Goal: Information Seeking & Learning: Find specific page/section

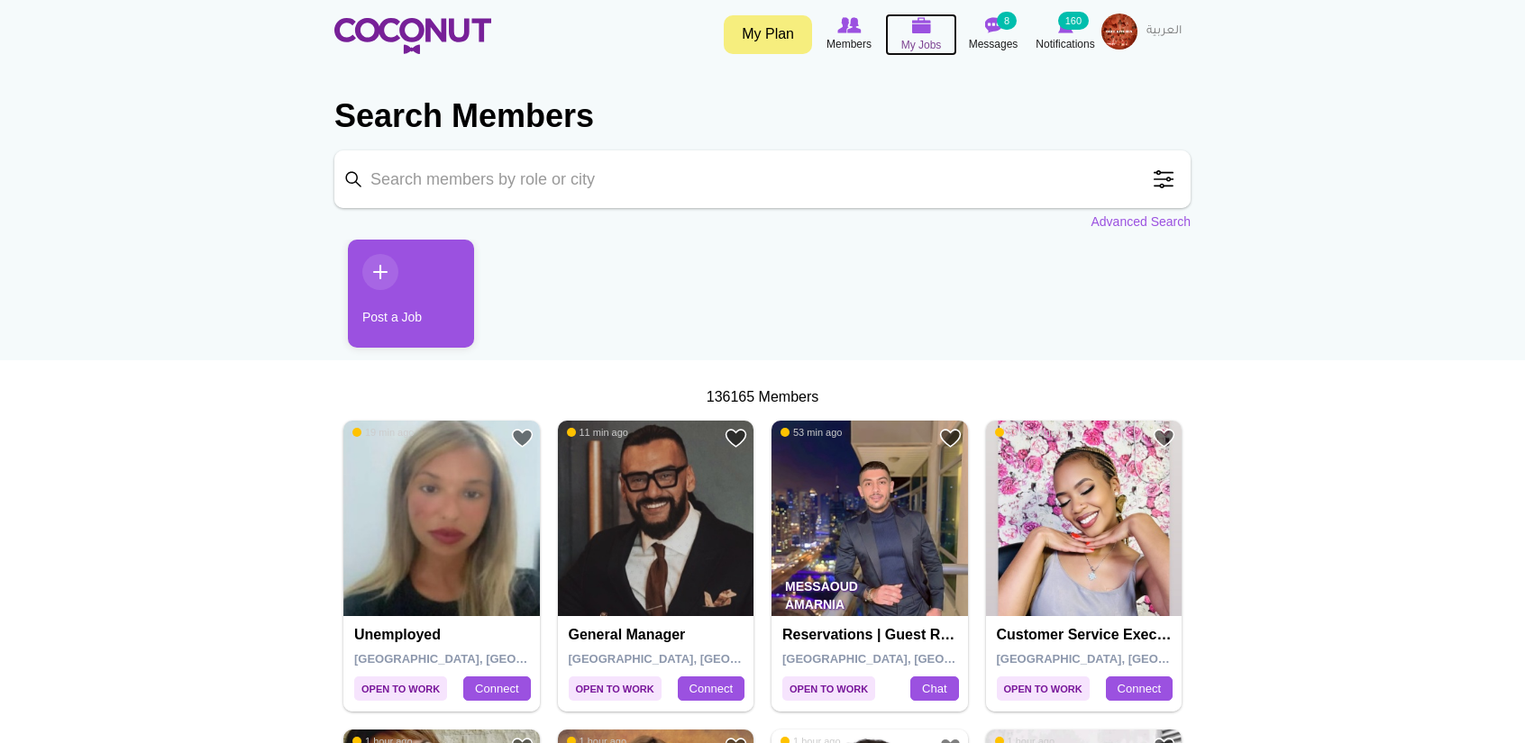
click at [915, 28] on img at bounding box center [921, 25] width 20 height 16
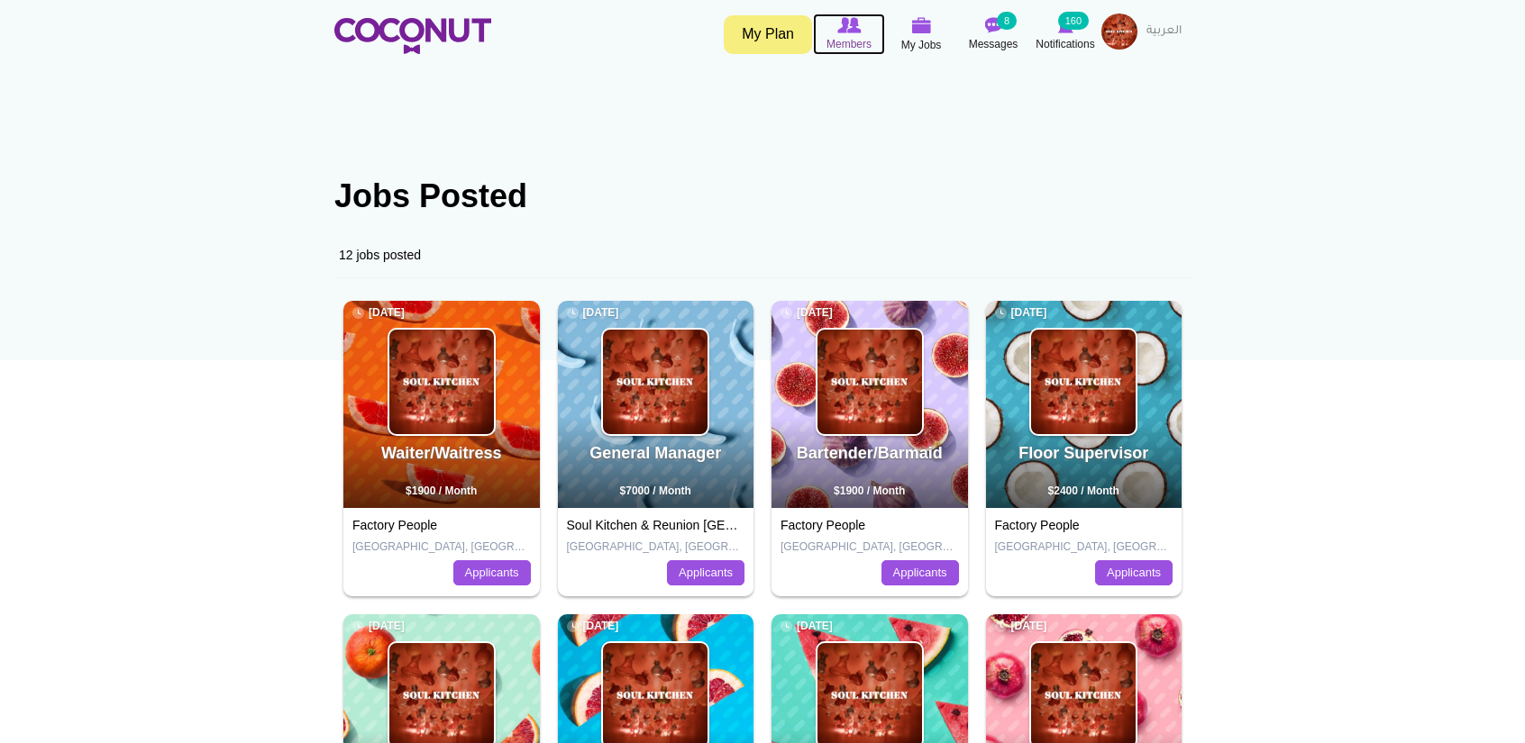
click at [845, 26] on img at bounding box center [848, 25] width 23 height 16
click at [847, 29] on img at bounding box center [848, 25] width 23 height 16
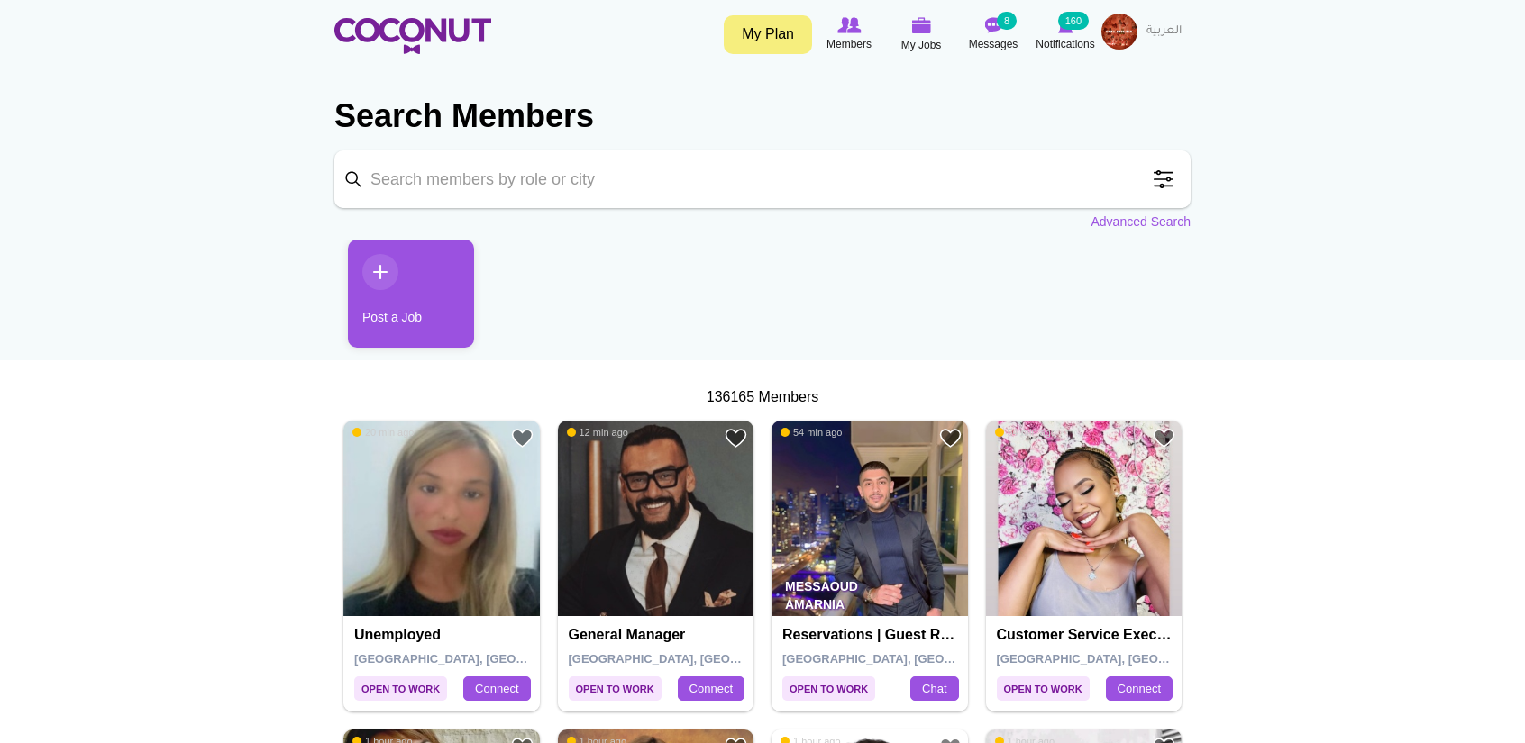
click at [1164, 178] on span at bounding box center [1163, 179] width 36 height 36
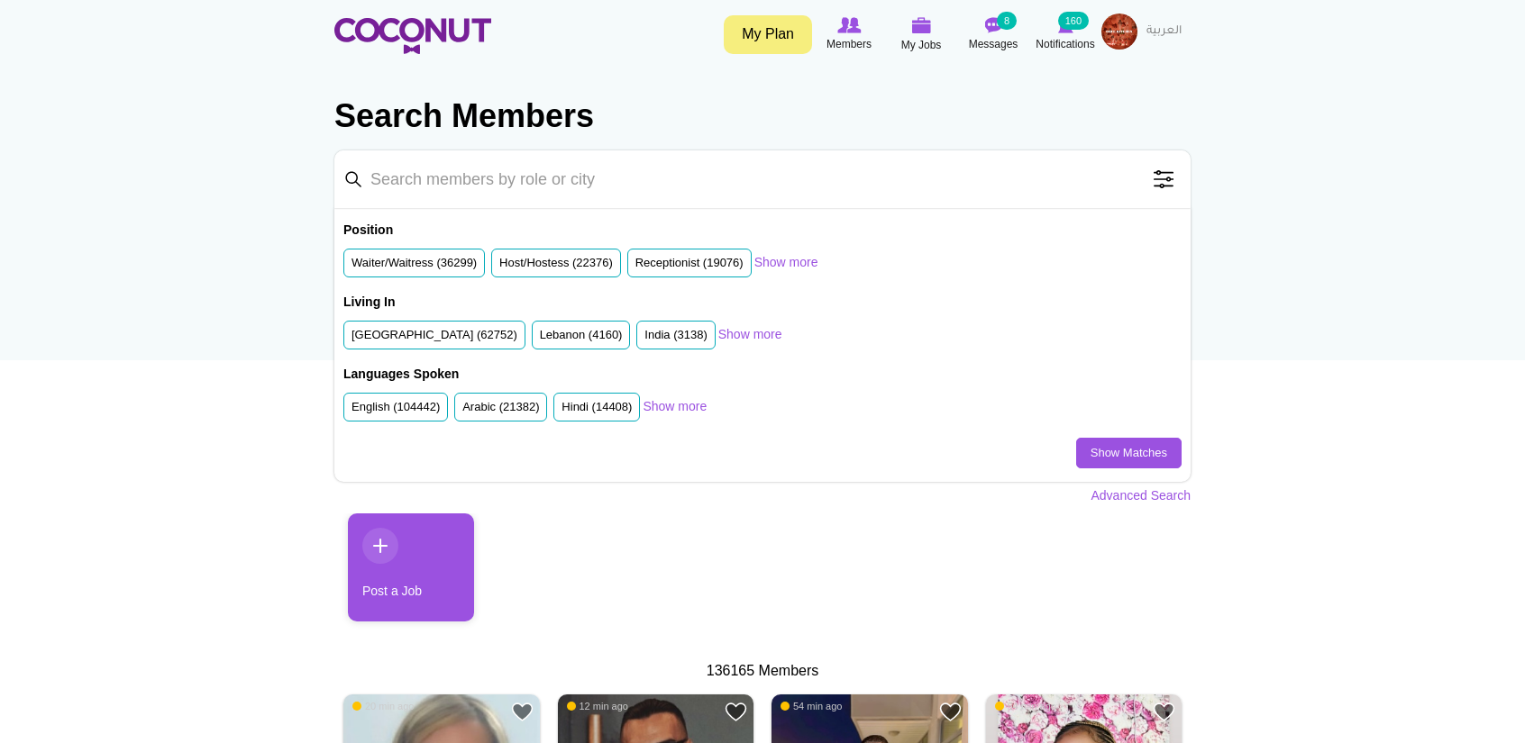
click at [581, 183] on input "Keyword" at bounding box center [762, 179] width 856 height 58
type input "reservations"
click button "Search" at bounding box center [0, 0] width 0 height 0
click at [1126, 459] on link "Show Matches" at bounding box center [1128, 453] width 105 height 31
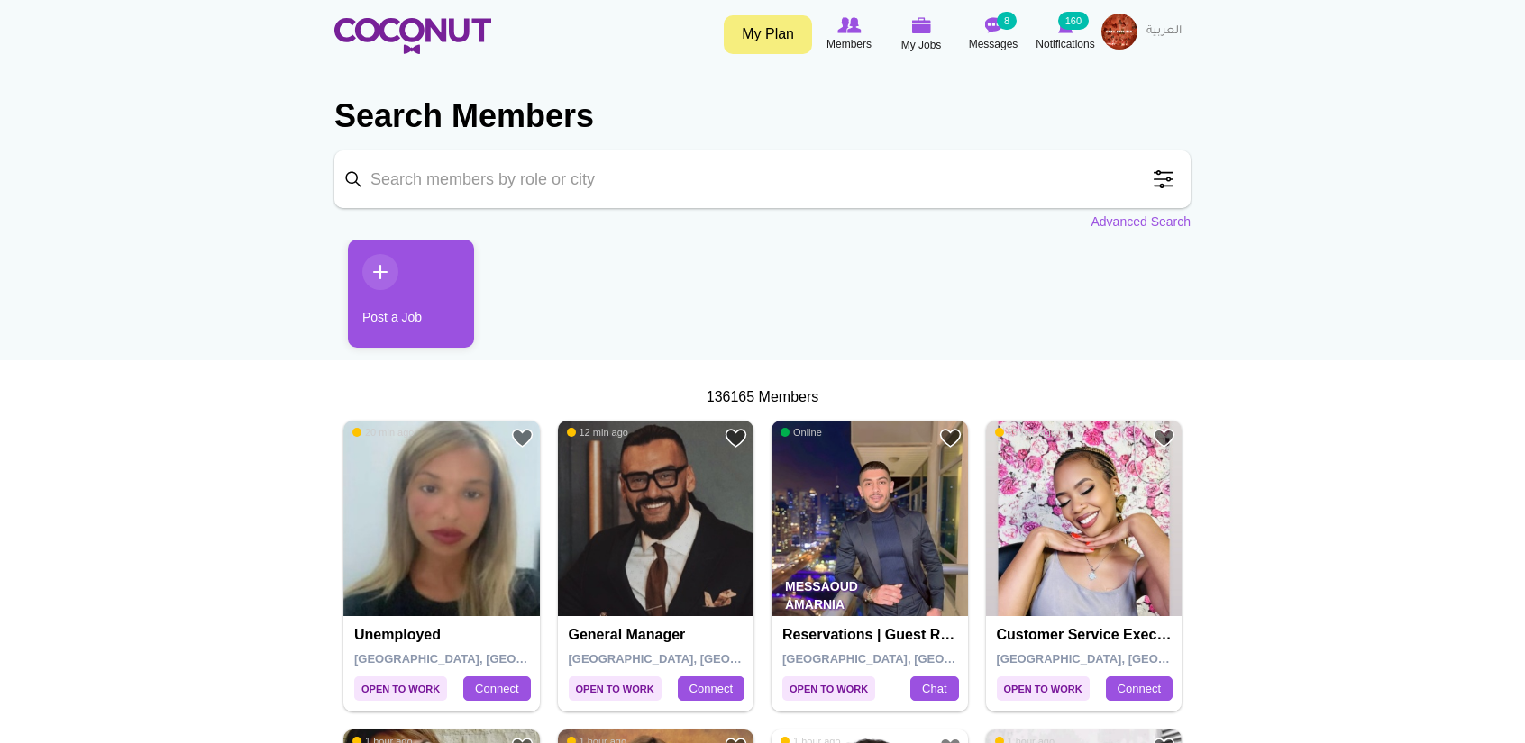
click at [523, 178] on input "Keyword" at bounding box center [762, 179] width 856 height 58
type input "phone agent"
click button "Search" at bounding box center [0, 0] width 0 height 0
click at [882, 178] on input "phone agent" at bounding box center [762, 179] width 856 height 58
click button "Search" at bounding box center [0, 0] width 0 height 0
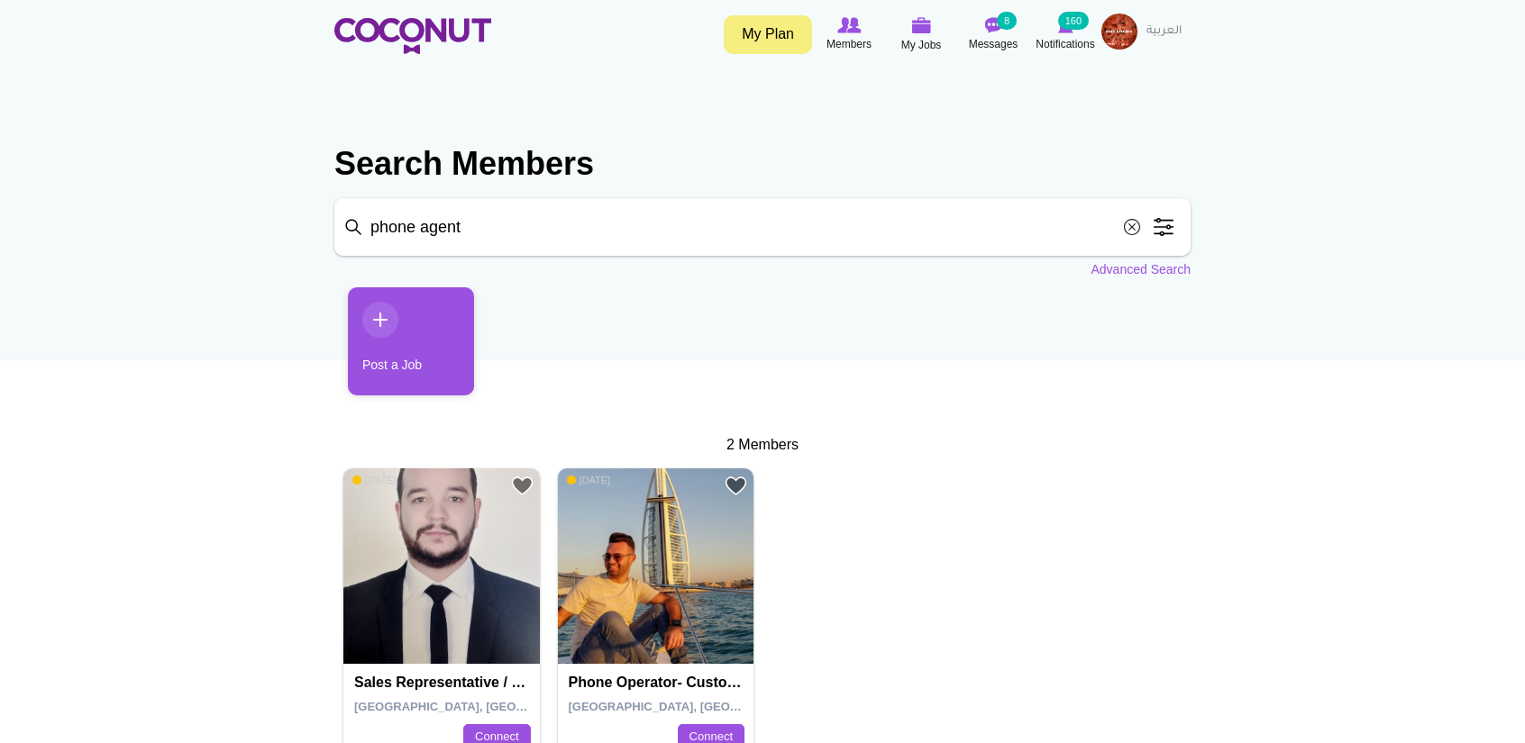
click at [405, 227] on input "phone agent" at bounding box center [762, 227] width 856 height 58
click at [497, 228] on input "phone agent" at bounding box center [762, 227] width 856 height 58
click at [379, 232] on input "phone agent" at bounding box center [762, 227] width 856 height 58
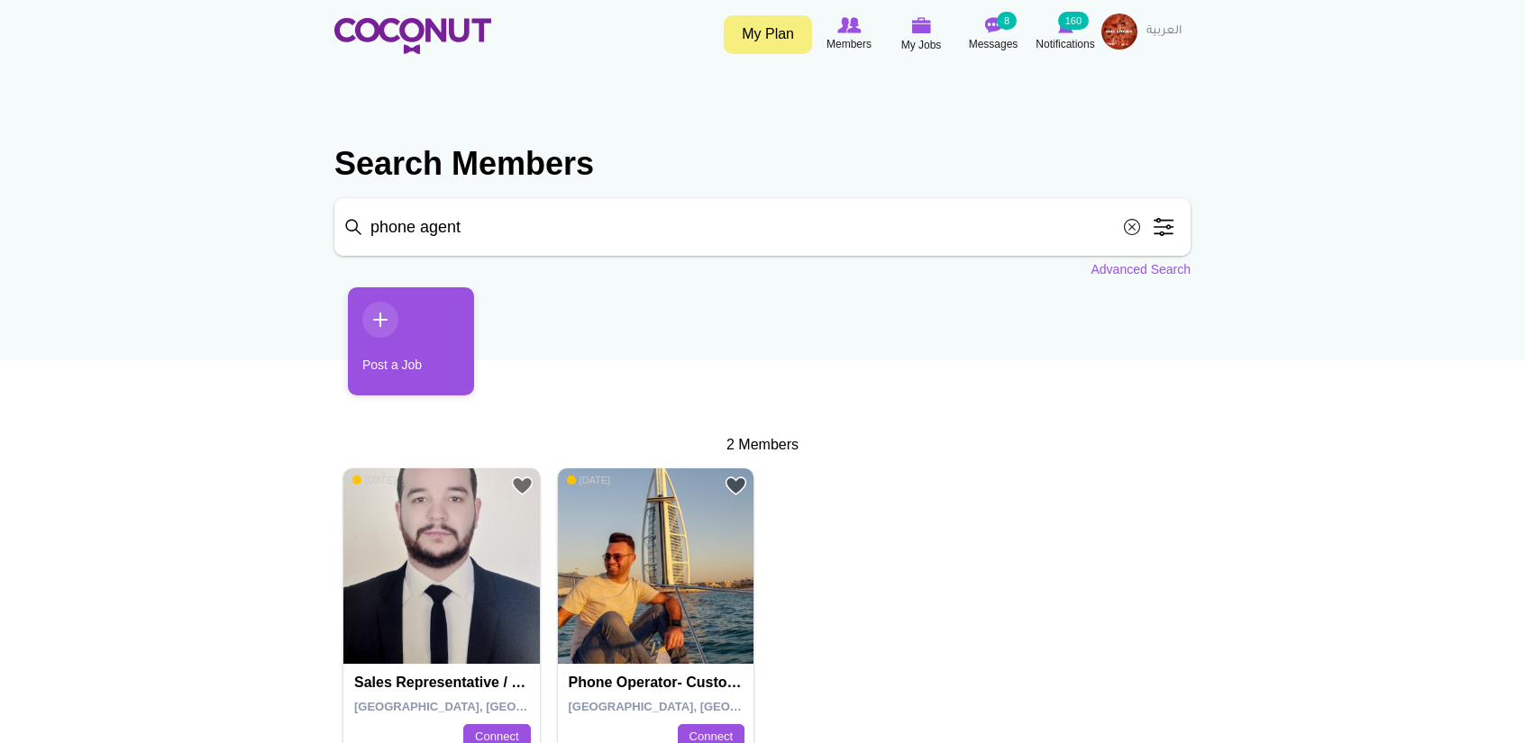
click at [379, 232] on input "phone agent" at bounding box center [762, 227] width 856 height 58
type input "reservations agent"
click button "Search" at bounding box center [0, 0] width 0 height 0
click at [1139, 269] on link "Advanced Search" at bounding box center [1140, 269] width 100 height 18
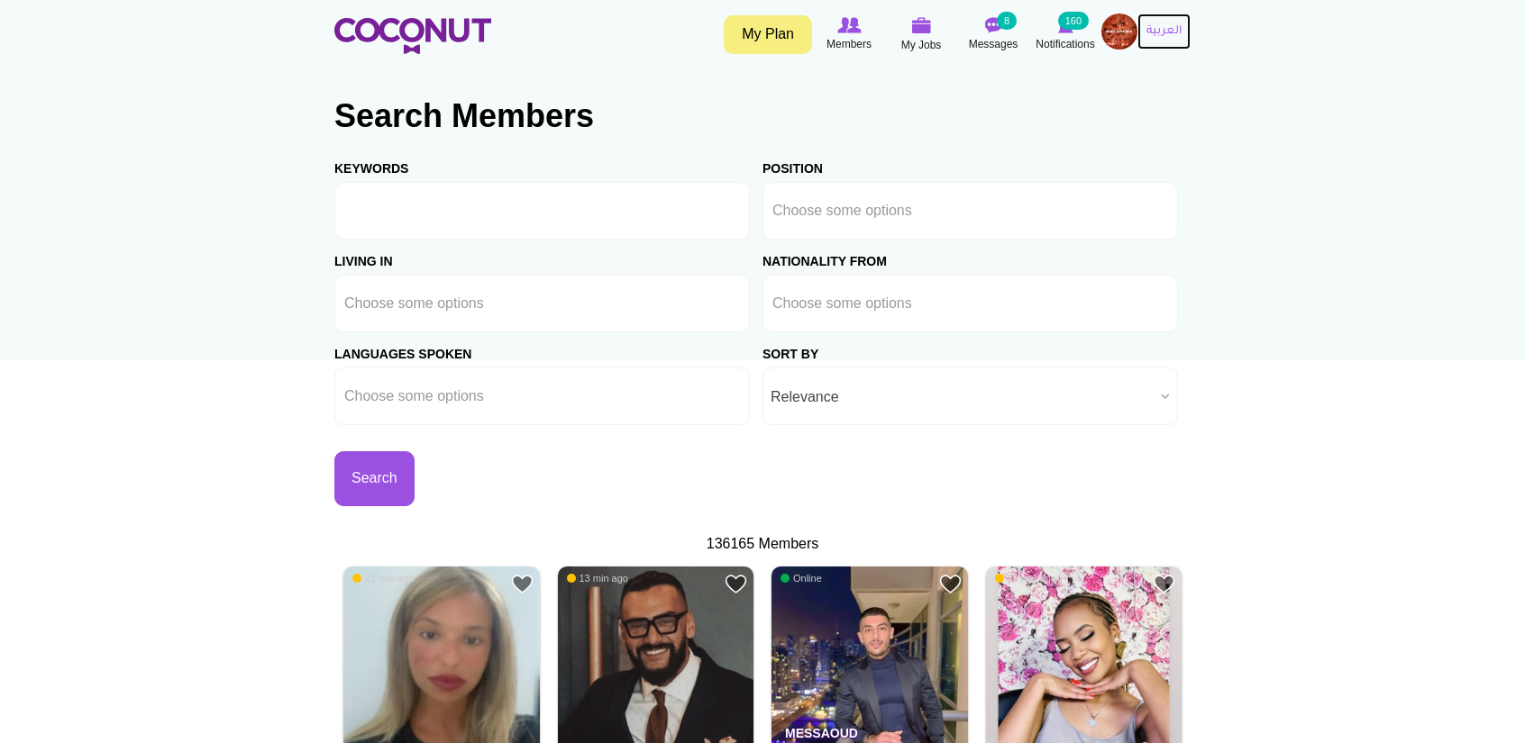
click at [1168, 37] on link "العربية" at bounding box center [1163, 32] width 53 height 36
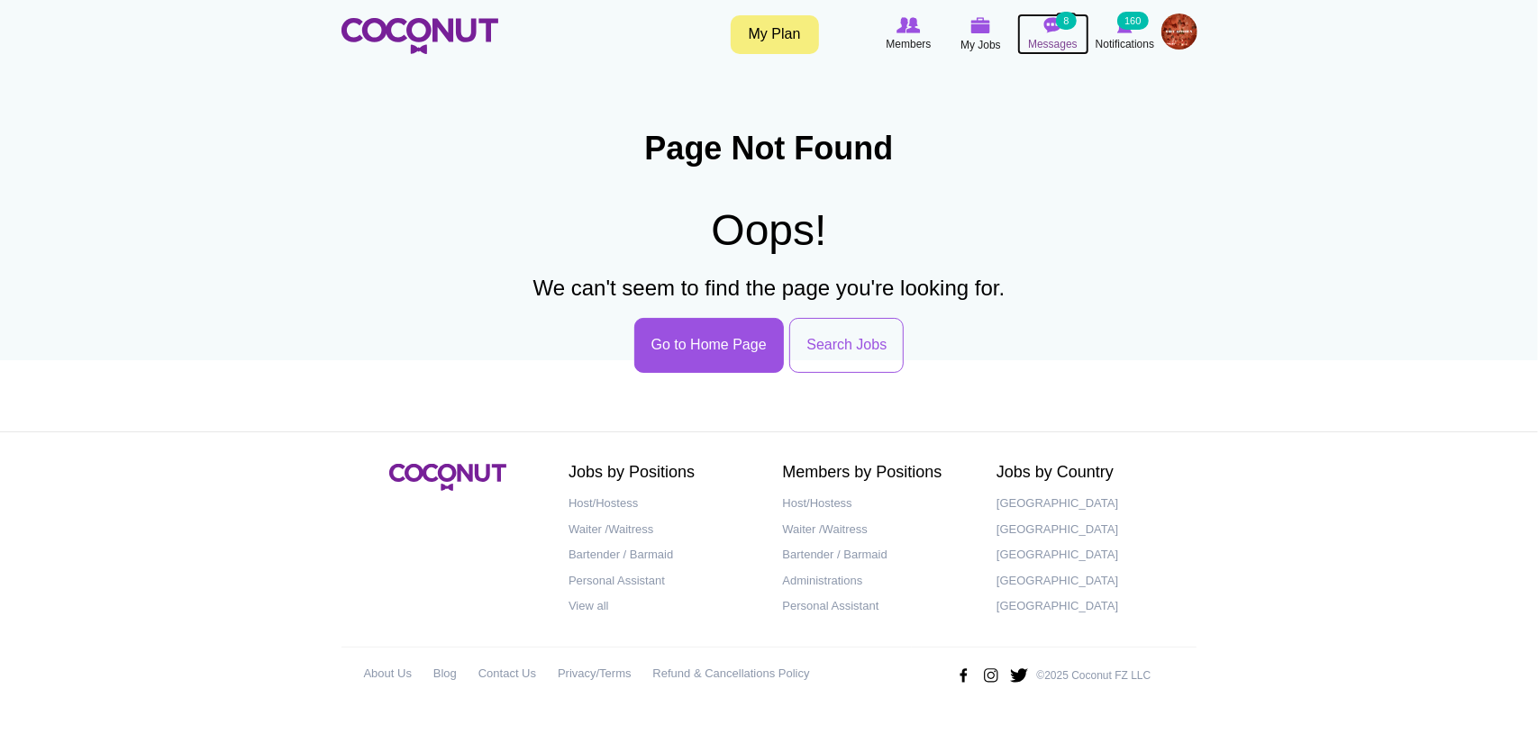
click at [1059, 26] on small "8" at bounding box center [1066, 21] width 20 height 18
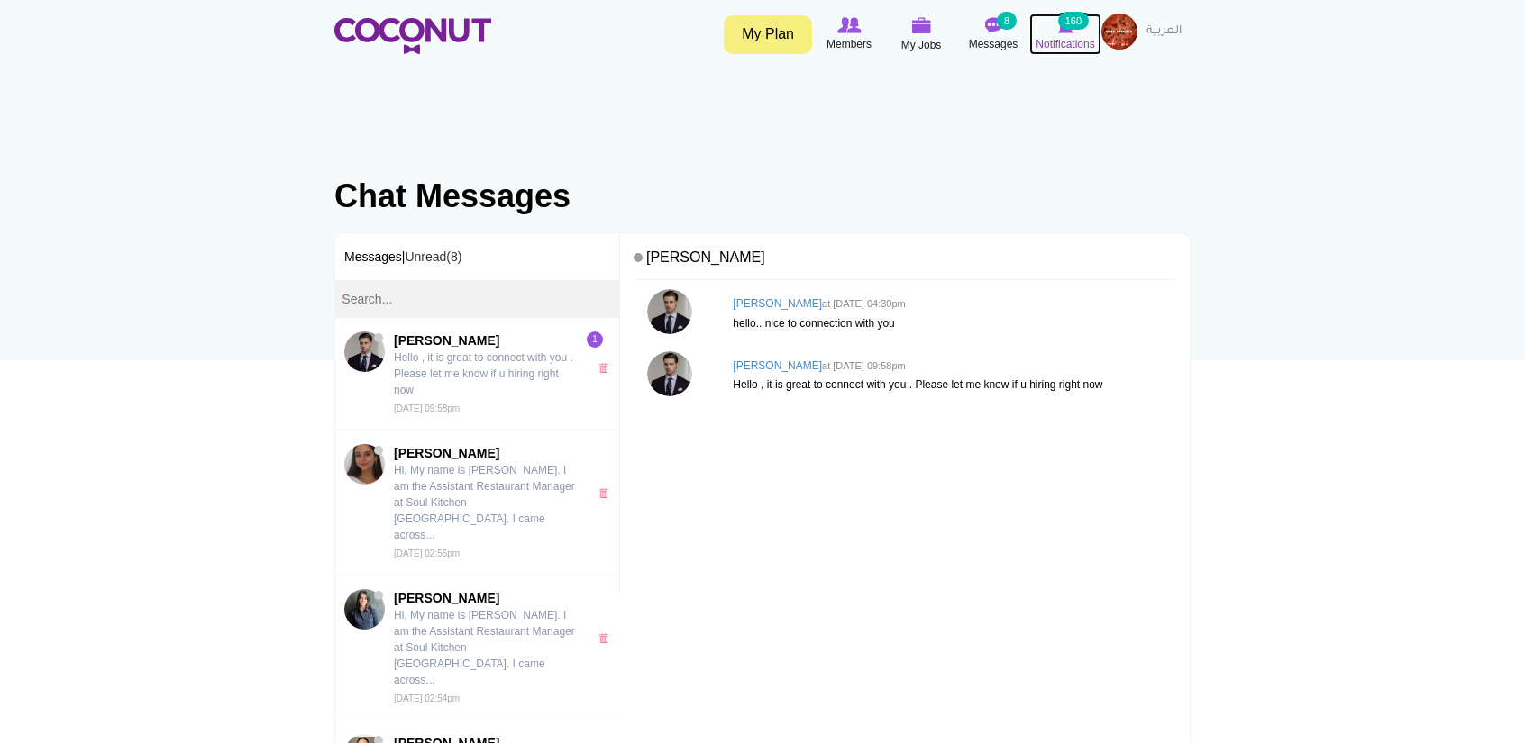
click at [1081, 13] on small "160" at bounding box center [1073, 21] width 31 height 18
click at [1049, 35] on span "Notifications" at bounding box center [1064, 44] width 59 height 18
click at [854, 32] on img at bounding box center [848, 25] width 23 height 16
click at [376, 29] on img at bounding box center [412, 36] width 157 height 36
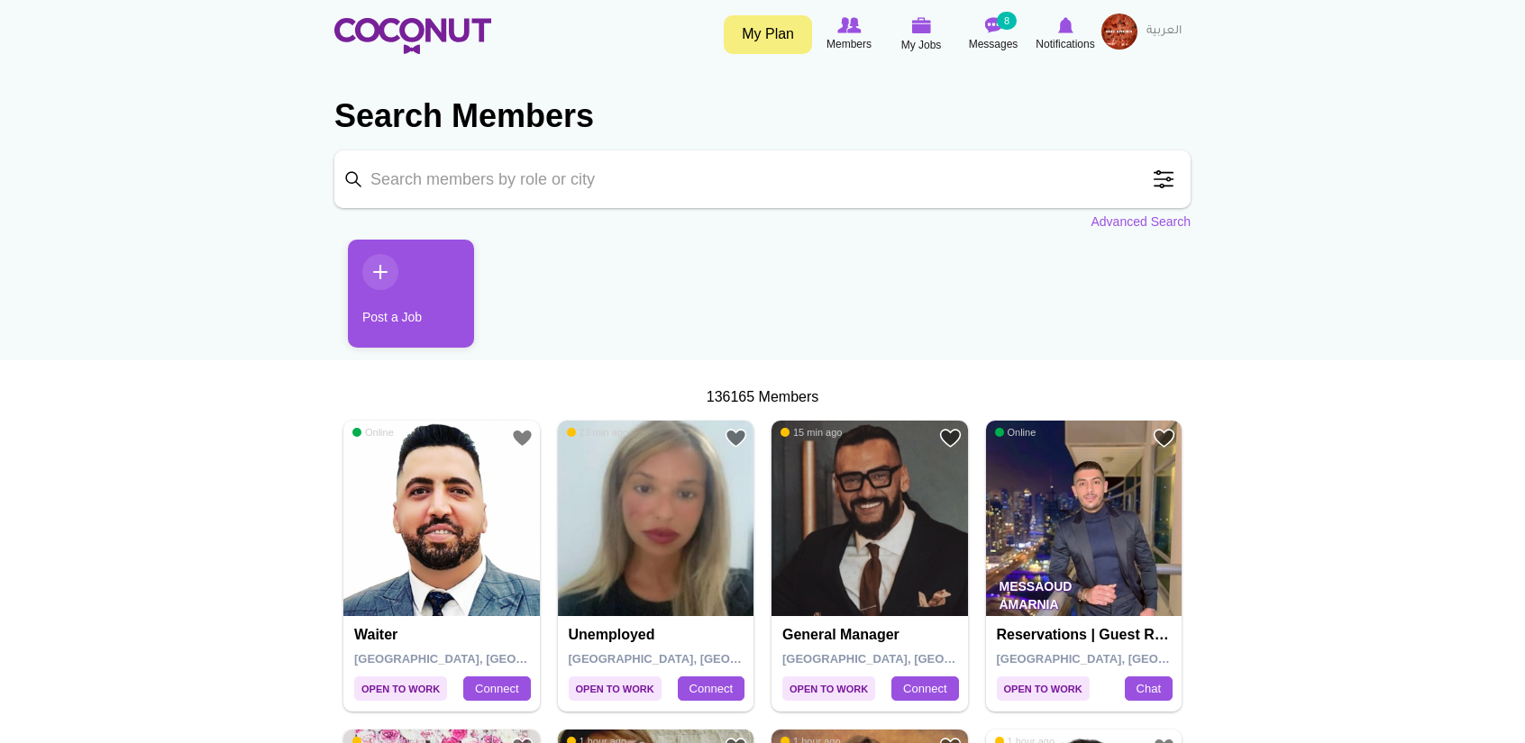
click at [1156, 185] on span at bounding box center [1163, 179] width 36 height 36
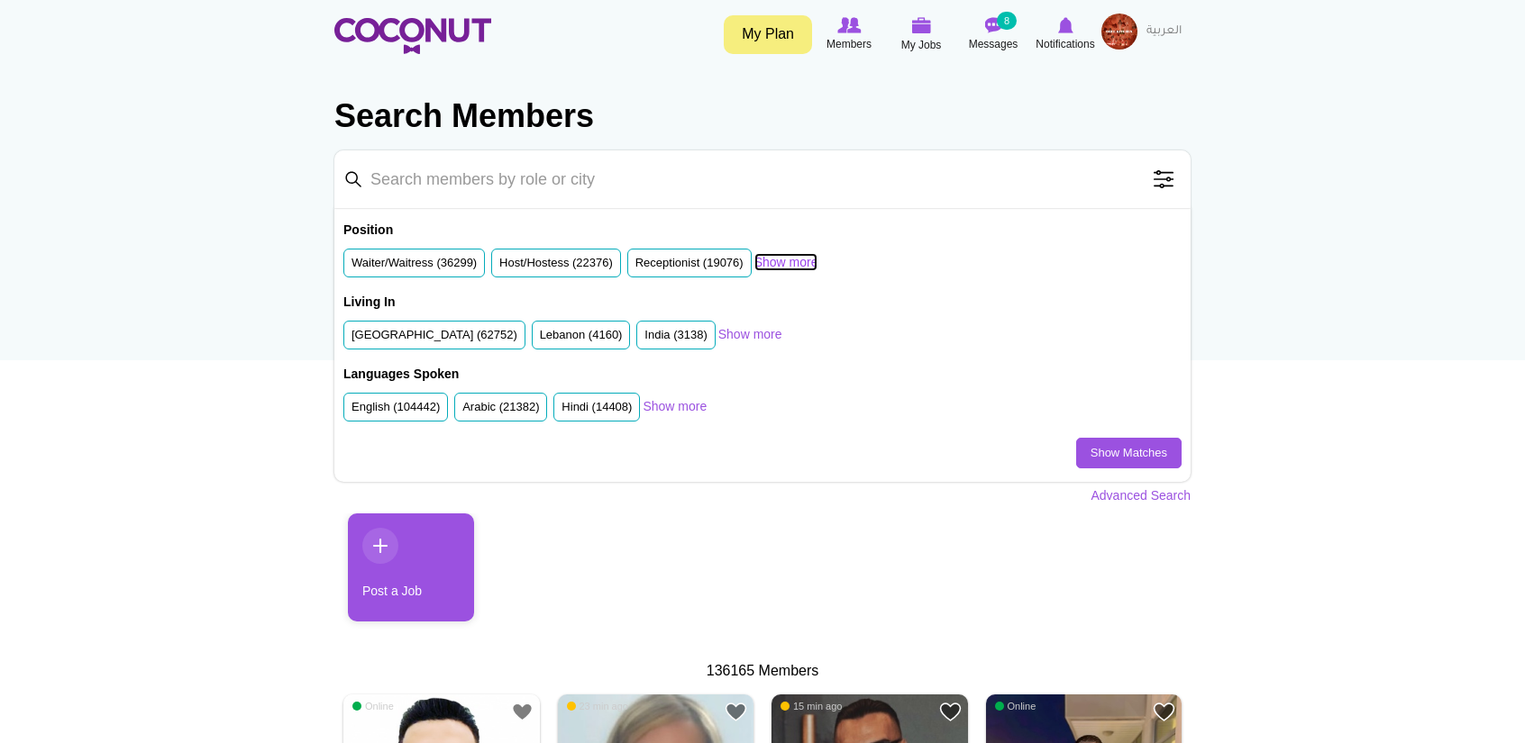
click at [809, 260] on link "Show more" at bounding box center [786, 262] width 64 height 18
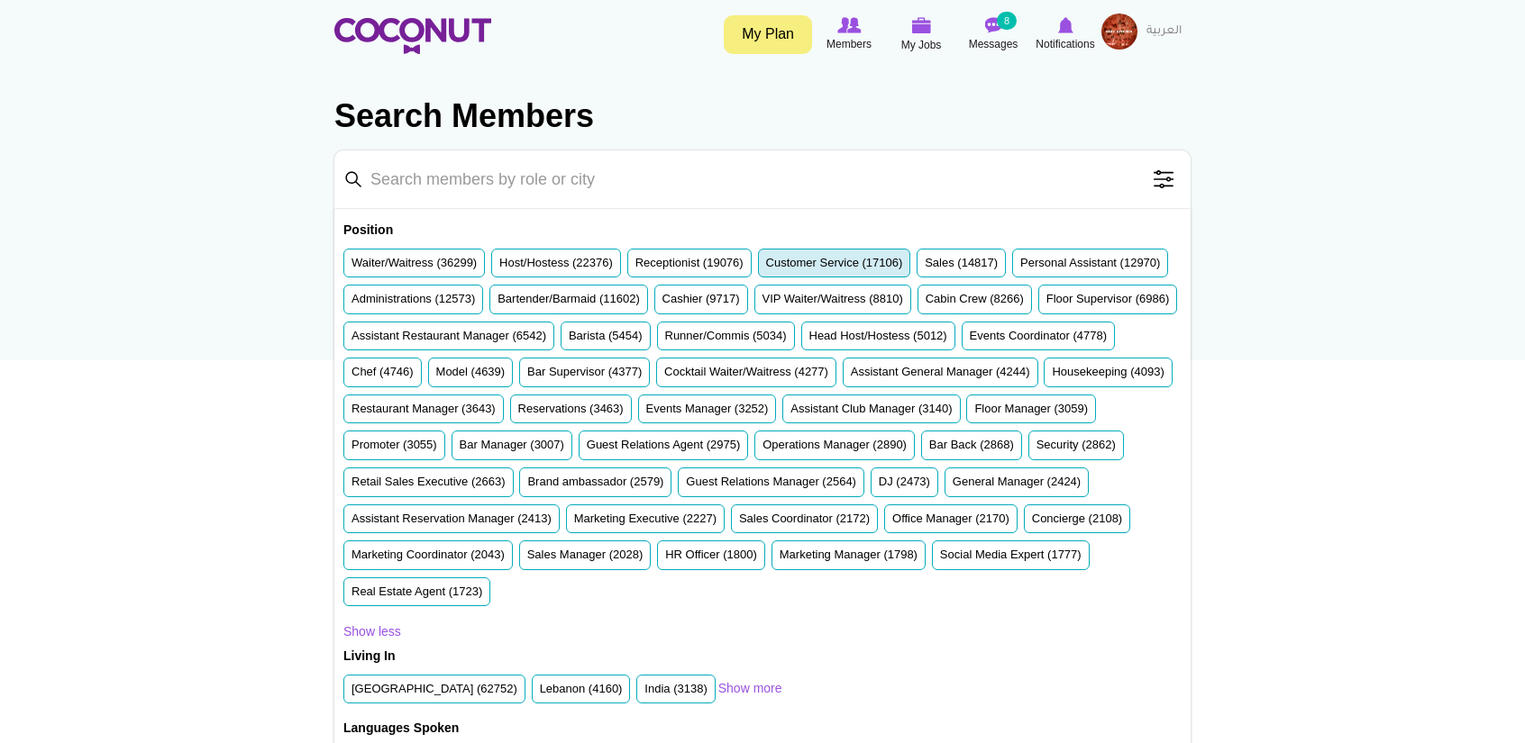
click at [868, 260] on label "Customer Service (17106)" at bounding box center [834, 263] width 137 height 17
click at [766, 267] on input "Customer Service (17106)" at bounding box center [766, 267] width 0 height 0
click at [624, 410] on label "Reservations (3463)" at bounding box center [570, 409] width 105 height 17
click at [518, 413] on input "Reservations (3463)" at bounding box center [518, 413] width 0 height 0
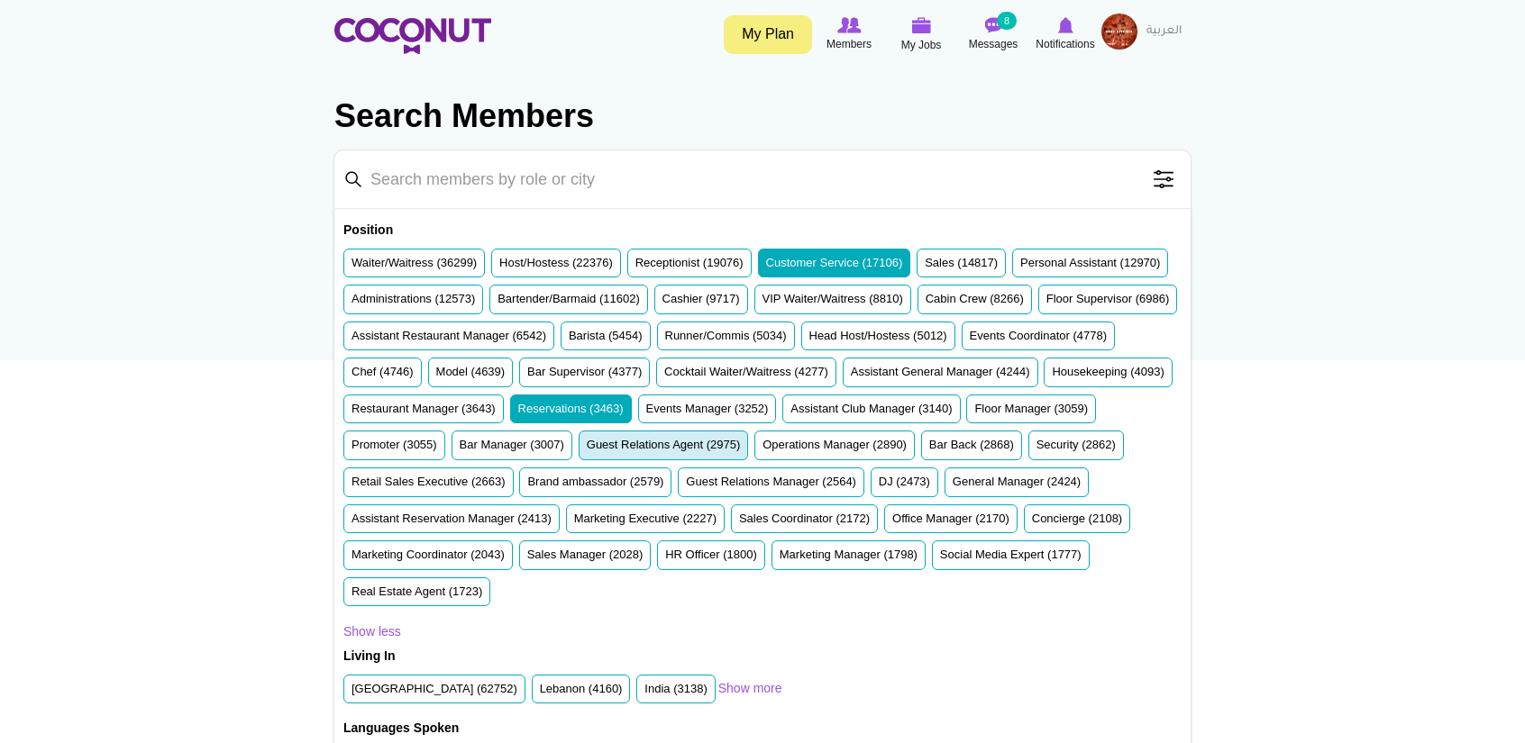
click at [741, 439] on label "Guest Relations Agent (2975)" at bounding box center [664, 445] width 154 height 17
click at [587, 449] on input "Guest Relations Agent (2975)" at bounding box center [587, 449] width 0 height 0
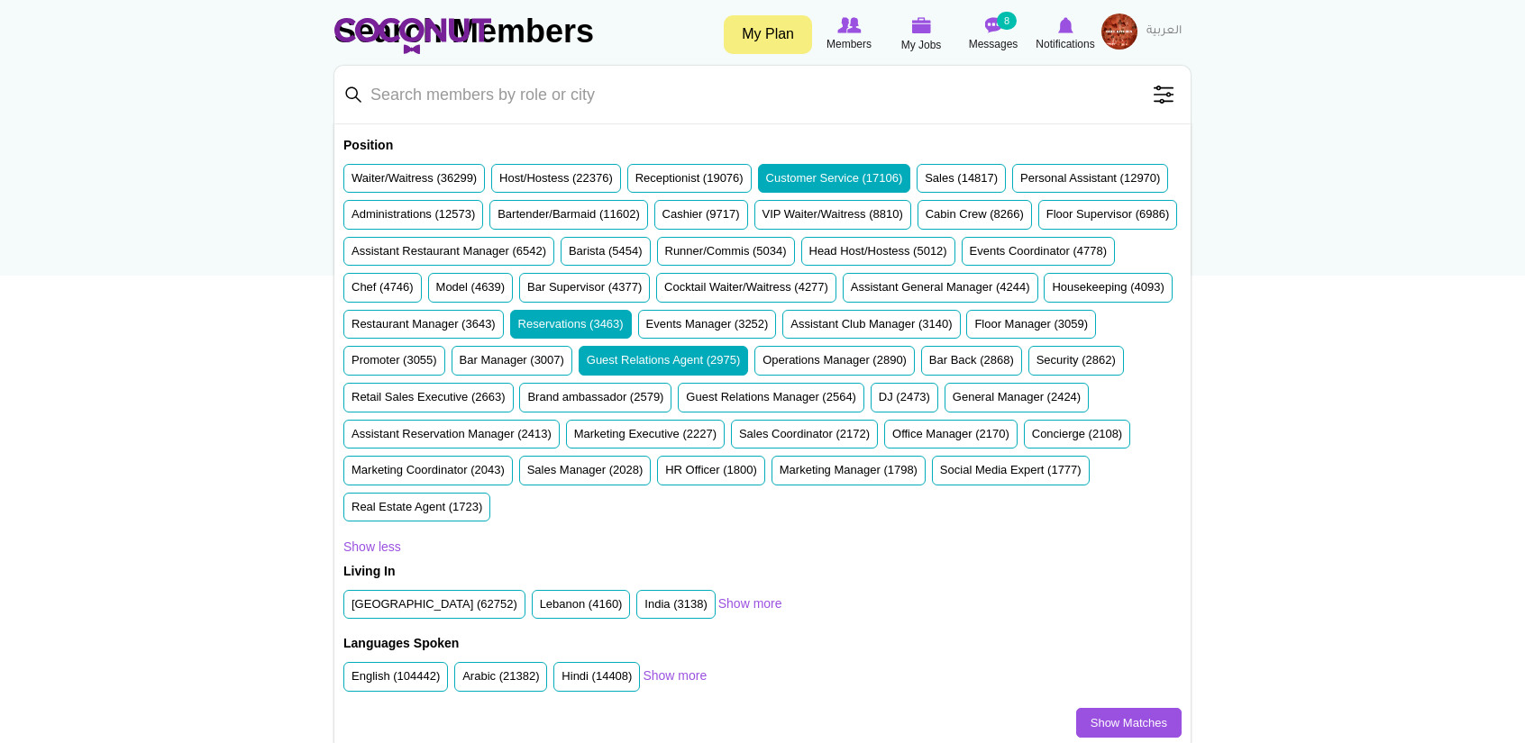
scroll to position [90, 0]
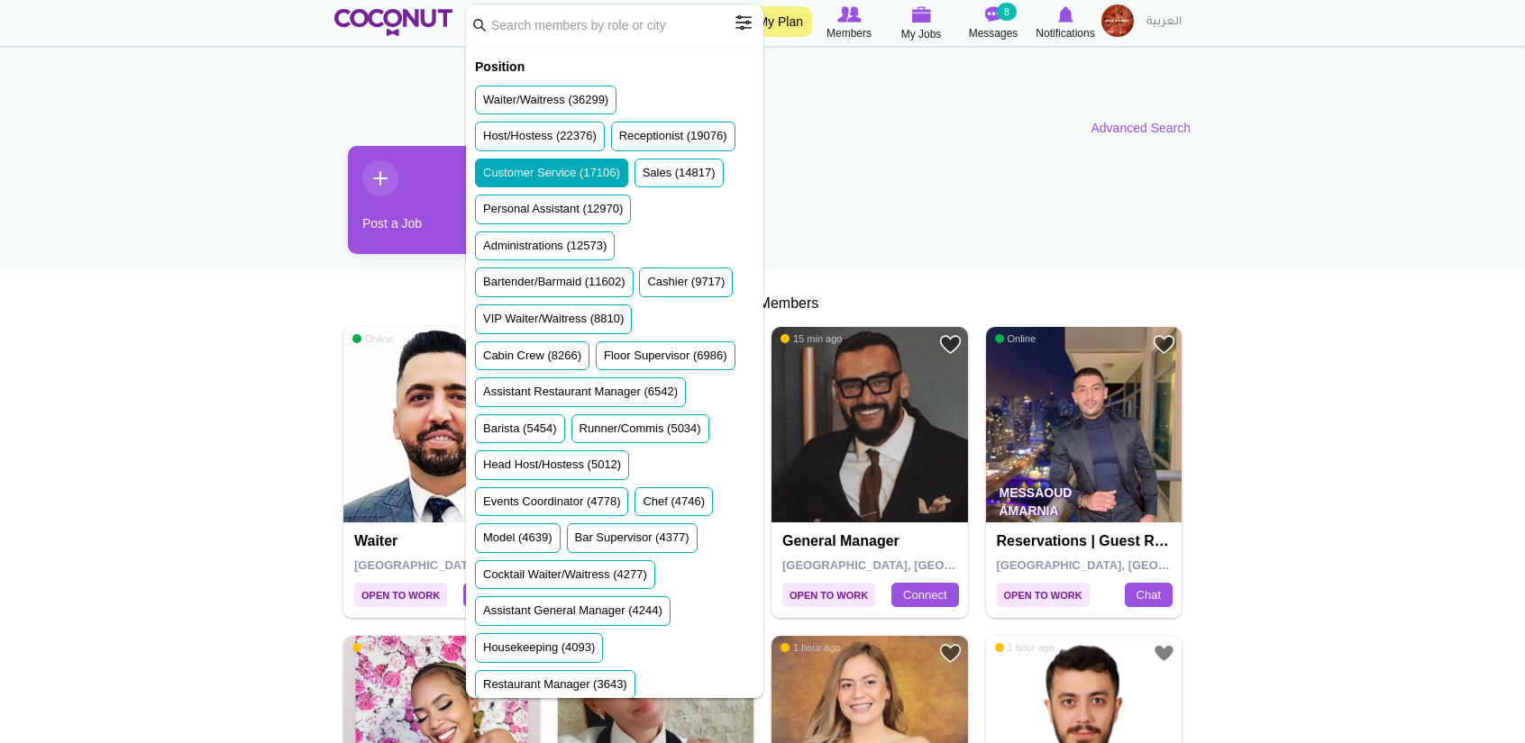
click at [744, 24] on span at bounding box center [743, 23] width 36 height 36
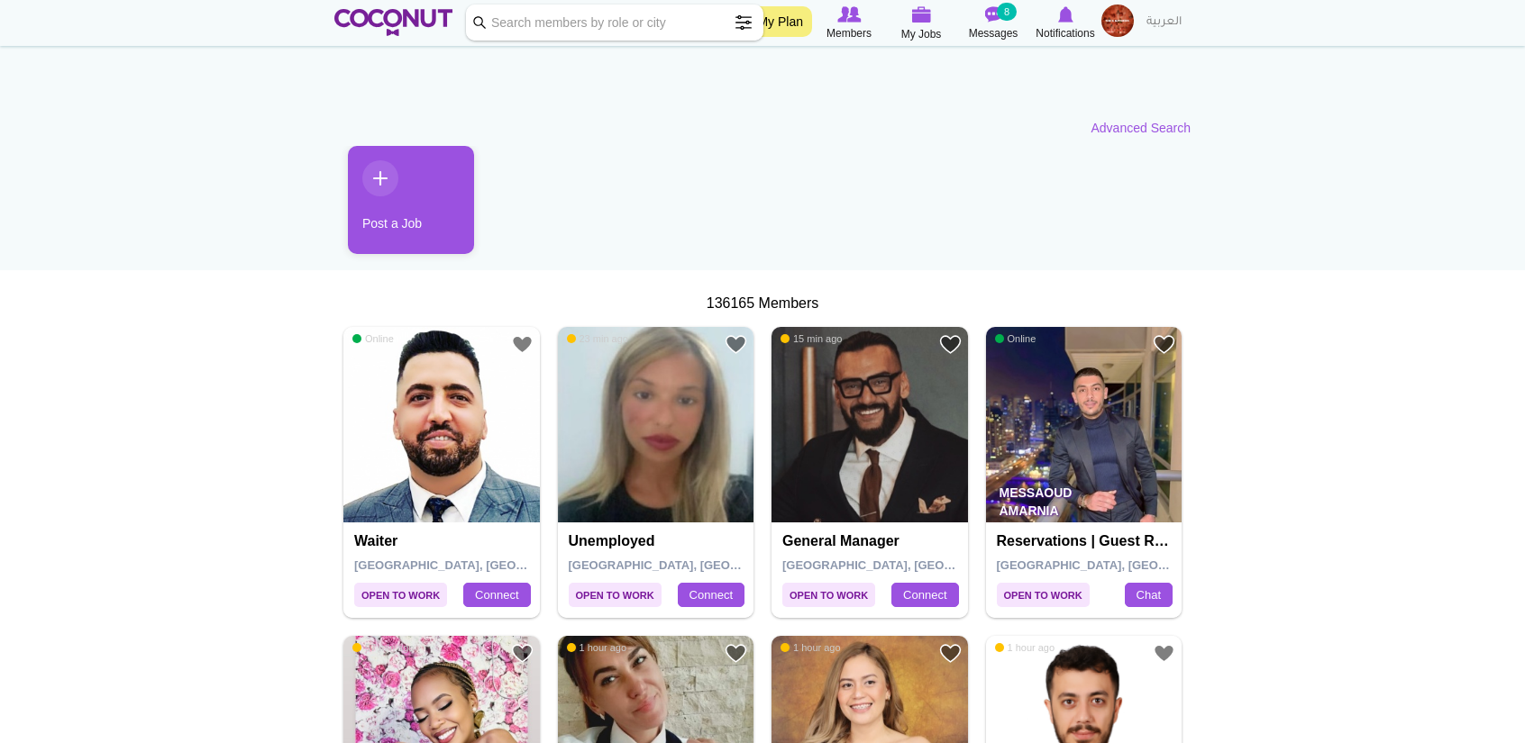
click at [744, 24] on span at bounding box center [743, 23] width 36 height 36
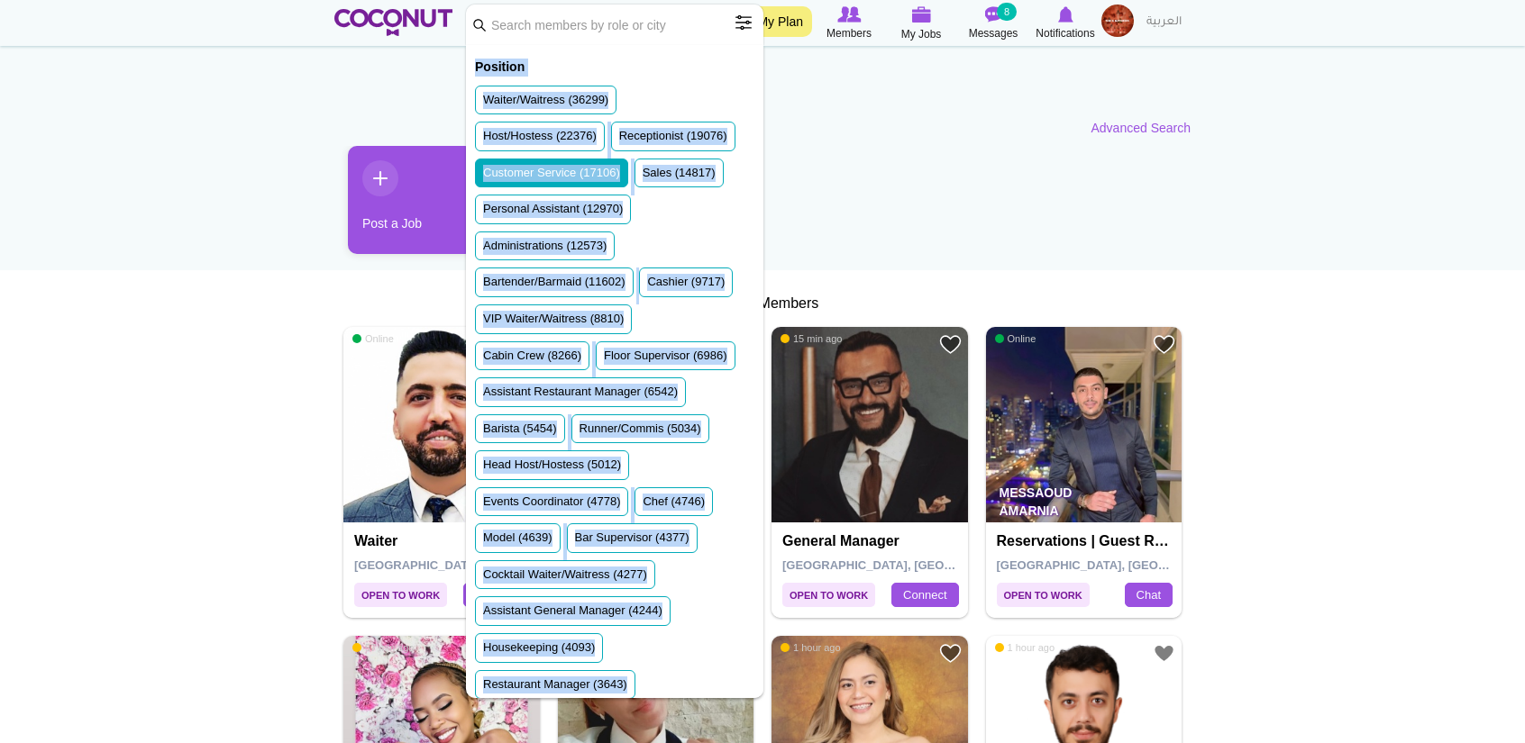
click at [745, 251] on div "Position Waiter/Waitress (36299) Host/Hostess (22376) Receptionist (19076) Cust…" at bounding box center [614, 371] width 297 height 653
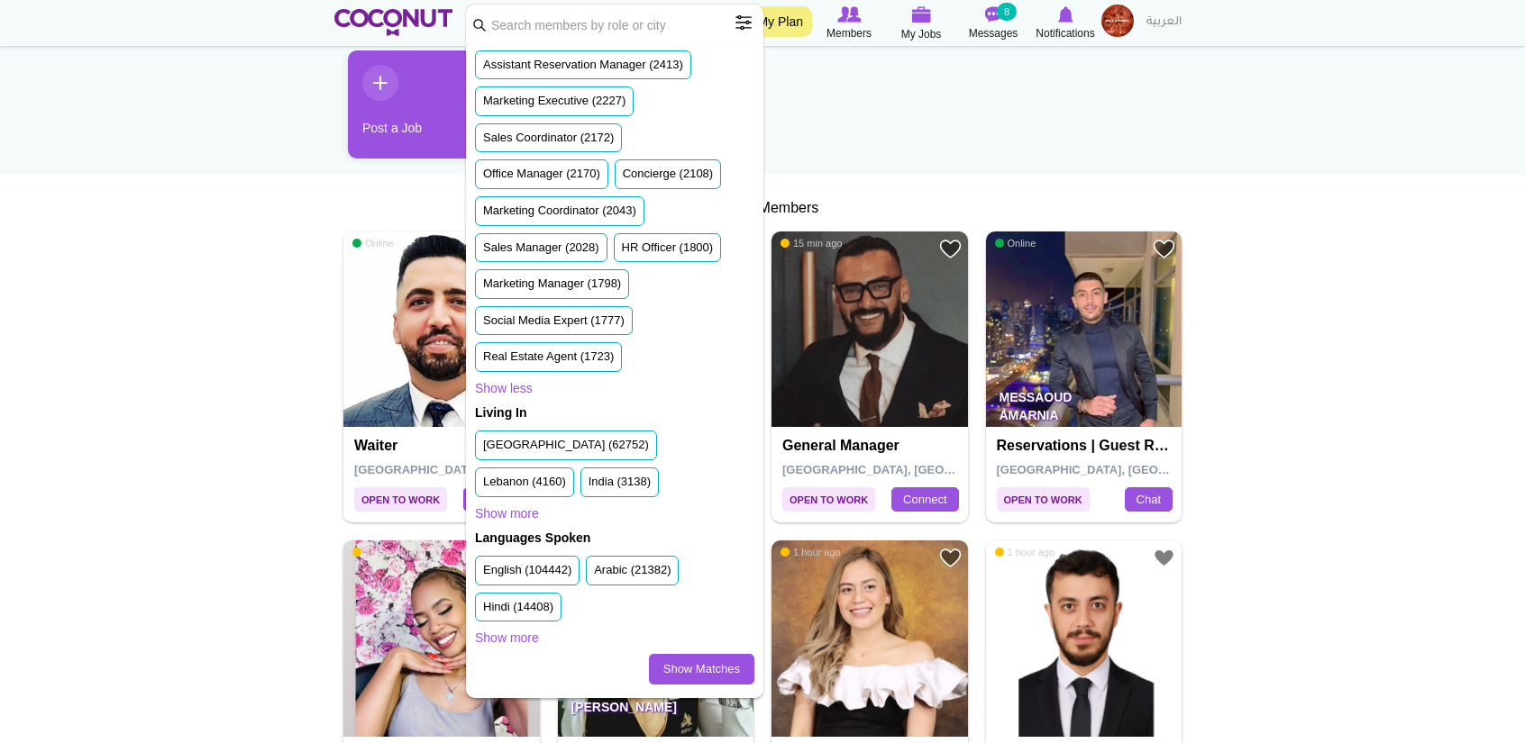
scroll to position [721, 0]
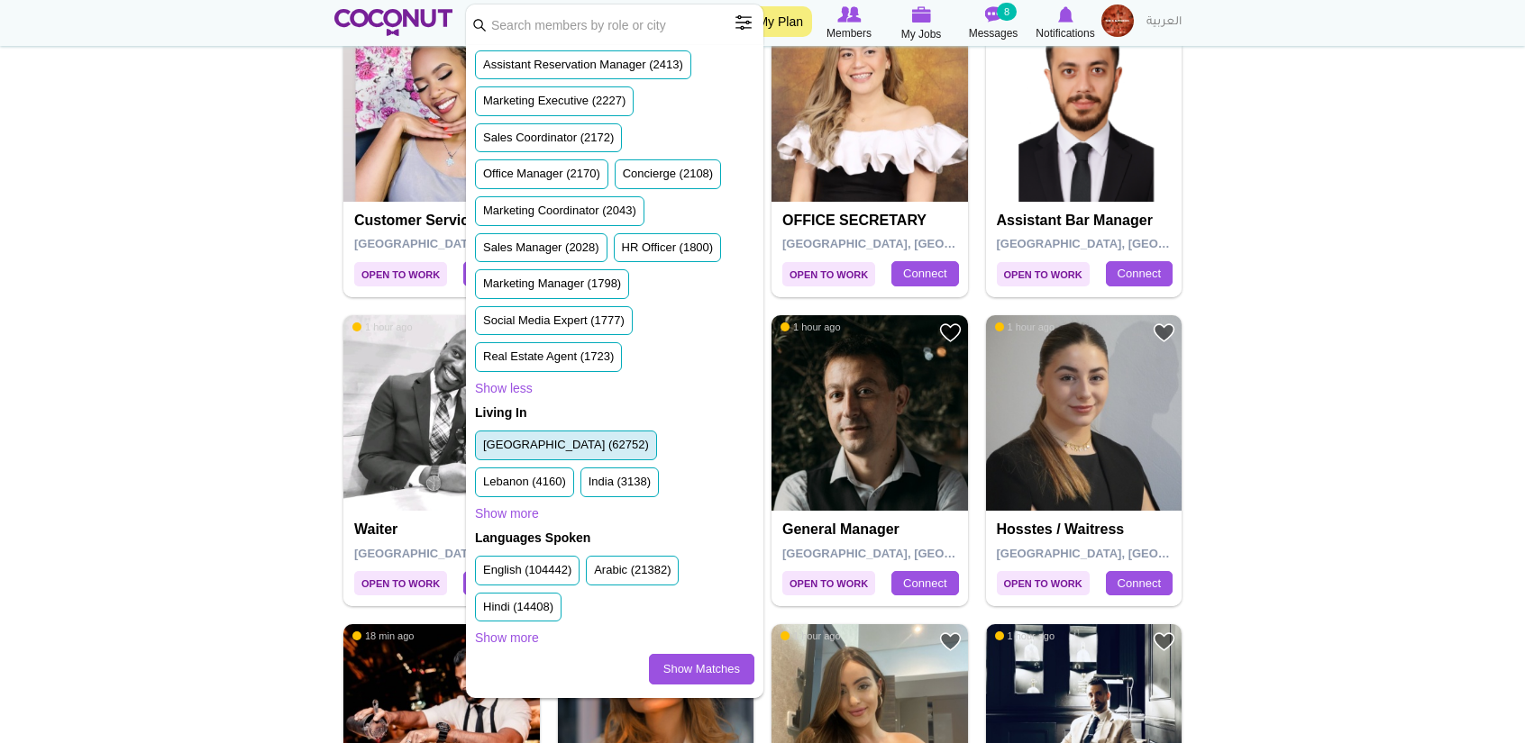
click at [590, 442] on label "United Arab Emirates (62752)" at bounding box center [566, 445] width 166 height 17
click at [483, 449] on input "United Arab Emirates (62752)" at bounding box center [483, 449] width 0 height 0
click at [535, 574] on label "English (104442)" at bounding box center [527, 570] width 88 height 17
click at [483, 574] on input "English (104442)" at bounding box center [483, 574] width 0 height 0
click at [671, 675] on link "Show Matches" at bounding box center [701, 669] width 105 height 31
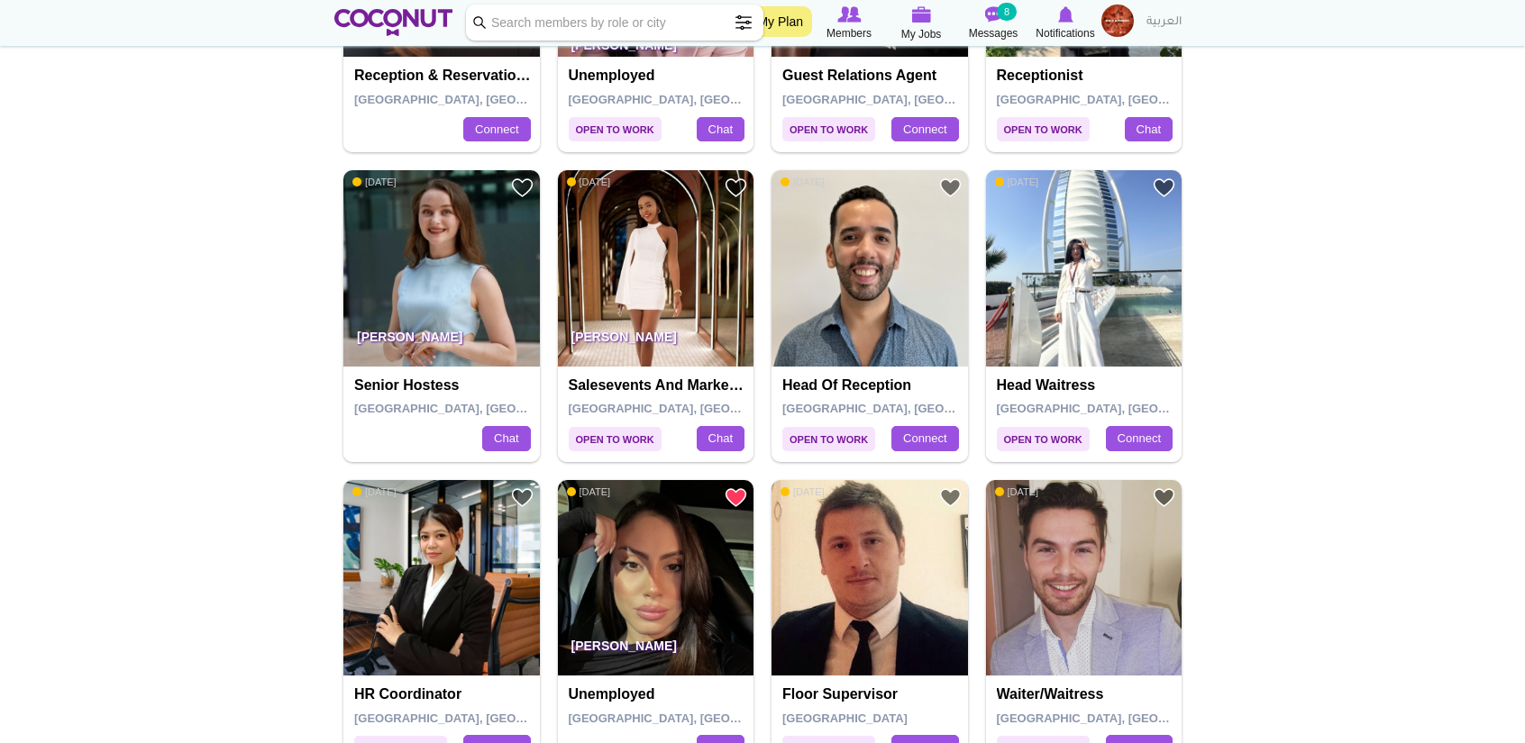
scroll to position [3064, 0]
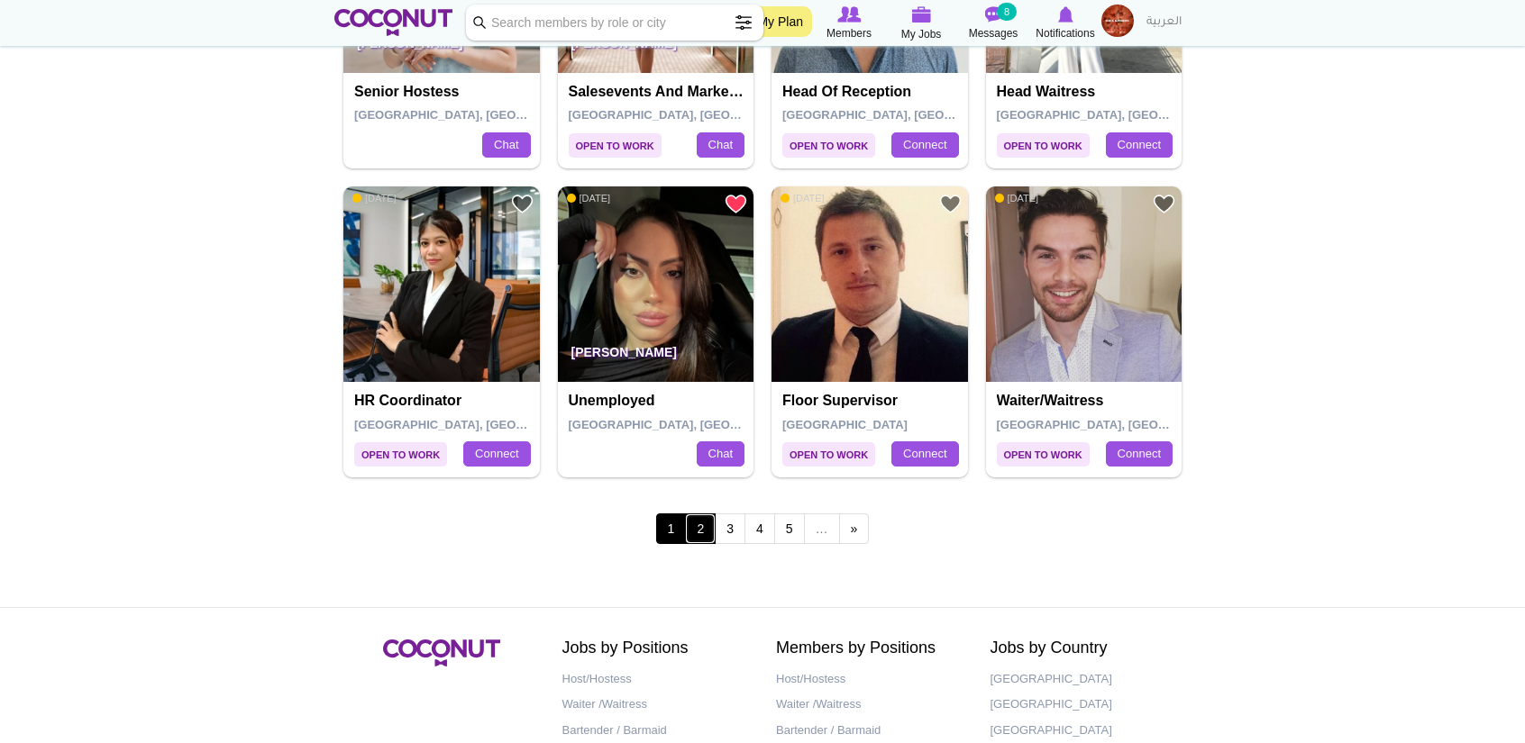
click at [712, 524] on link "2" at bounding box center [700, 529] width 31 height 31
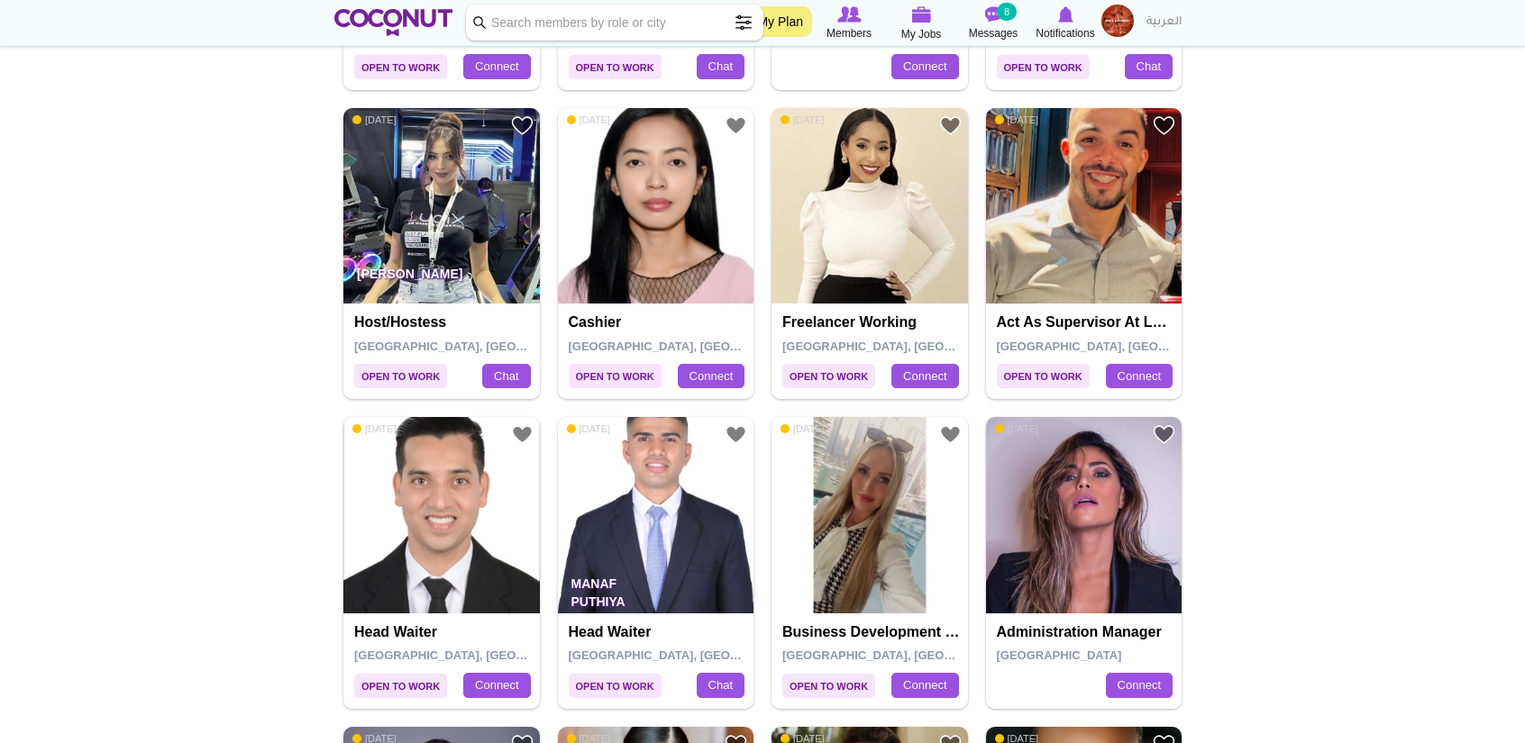
scroll to position [3064, 0]
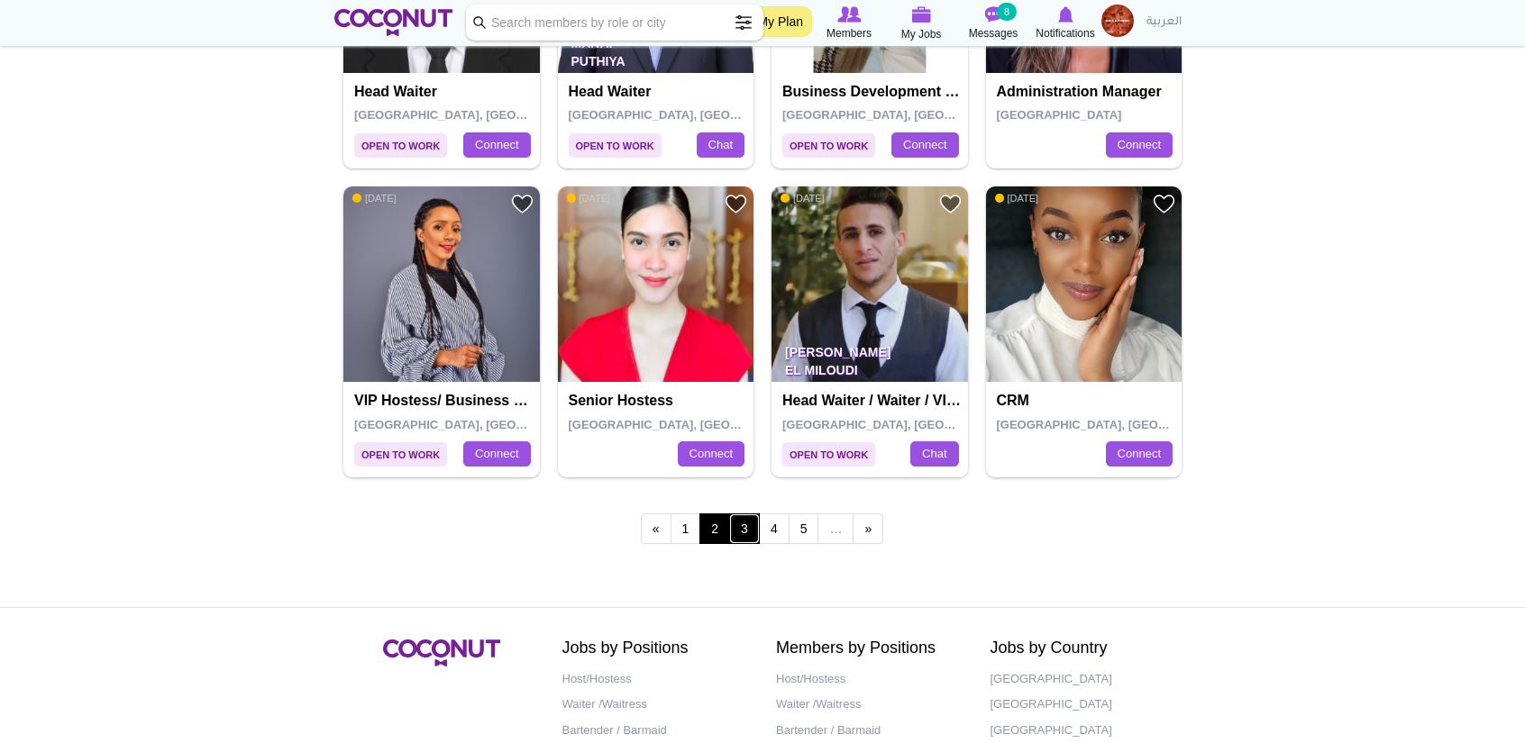
click at [743, 526] on link "3" at bounding box center [744, 529] width 31 height 31
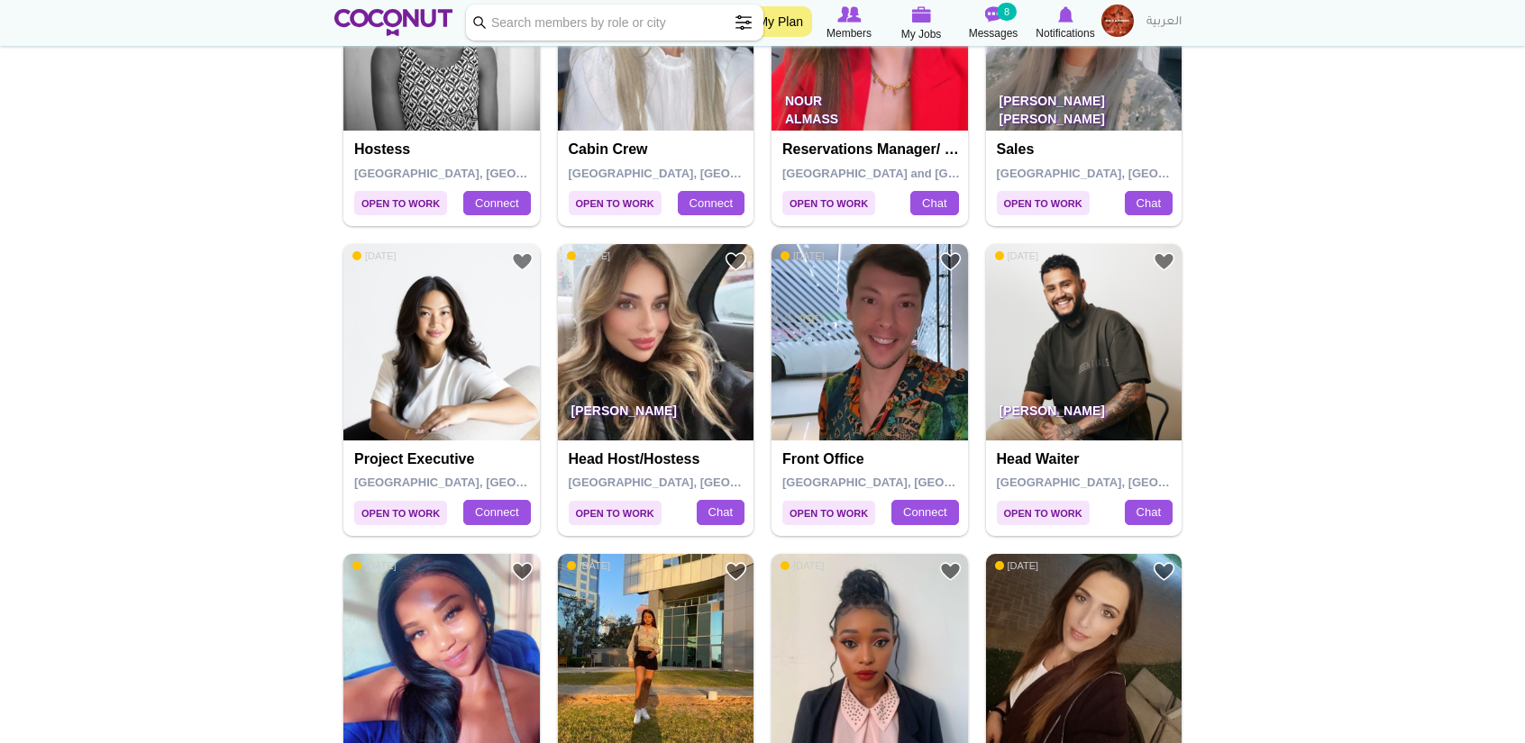
scroll to position [2072, 0]
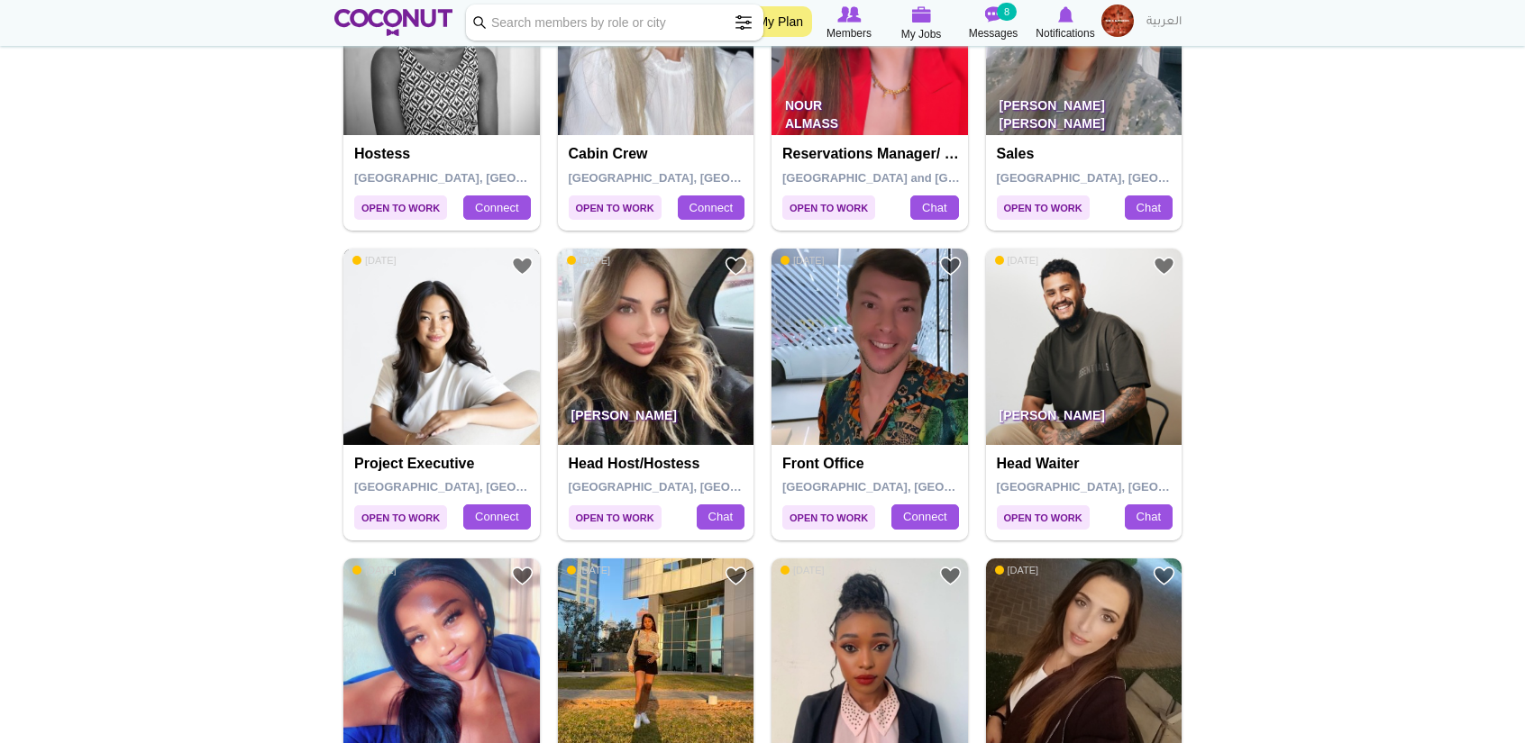
click at [372, 336] on img at bounding box center [441, 347] width 196 height 196
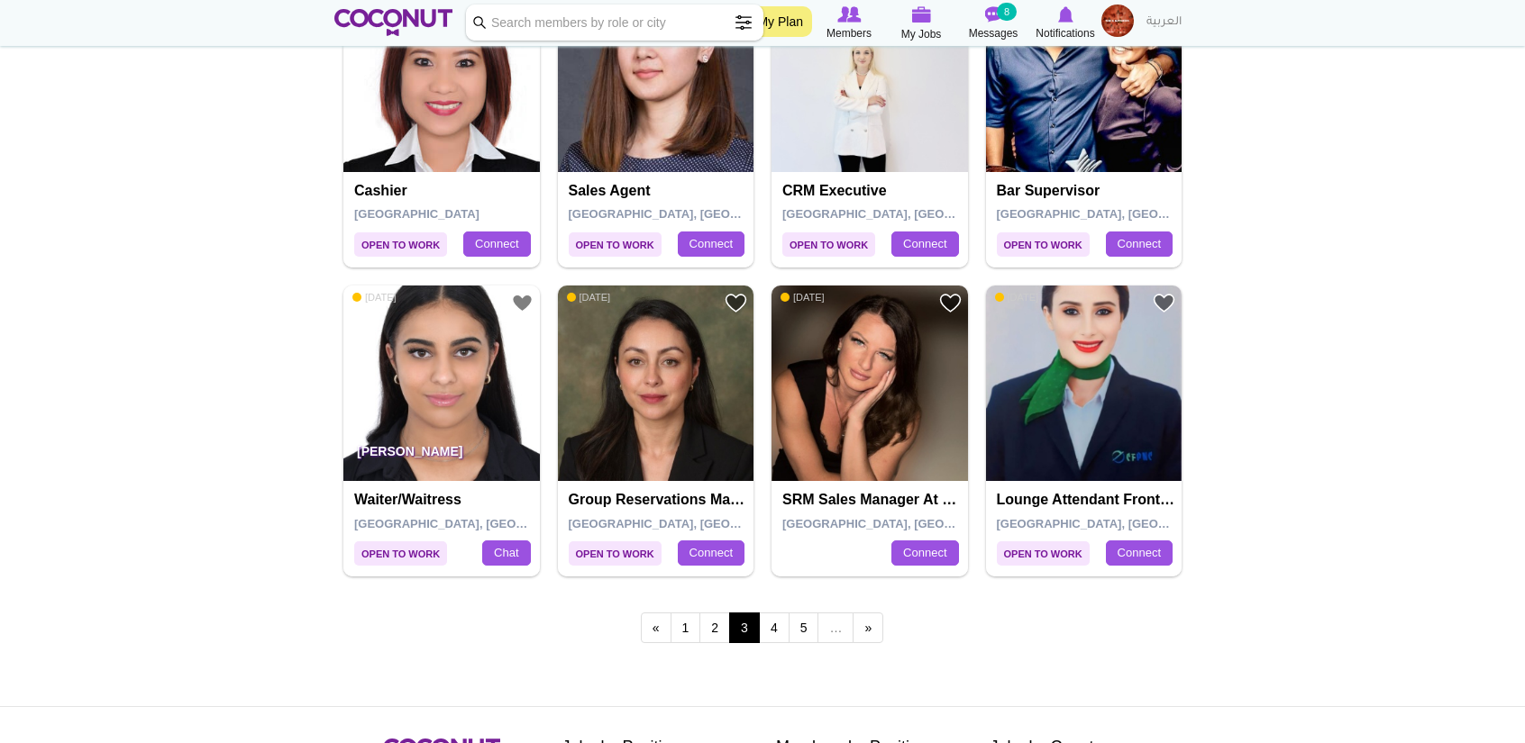
scroll to position [3073, 0]
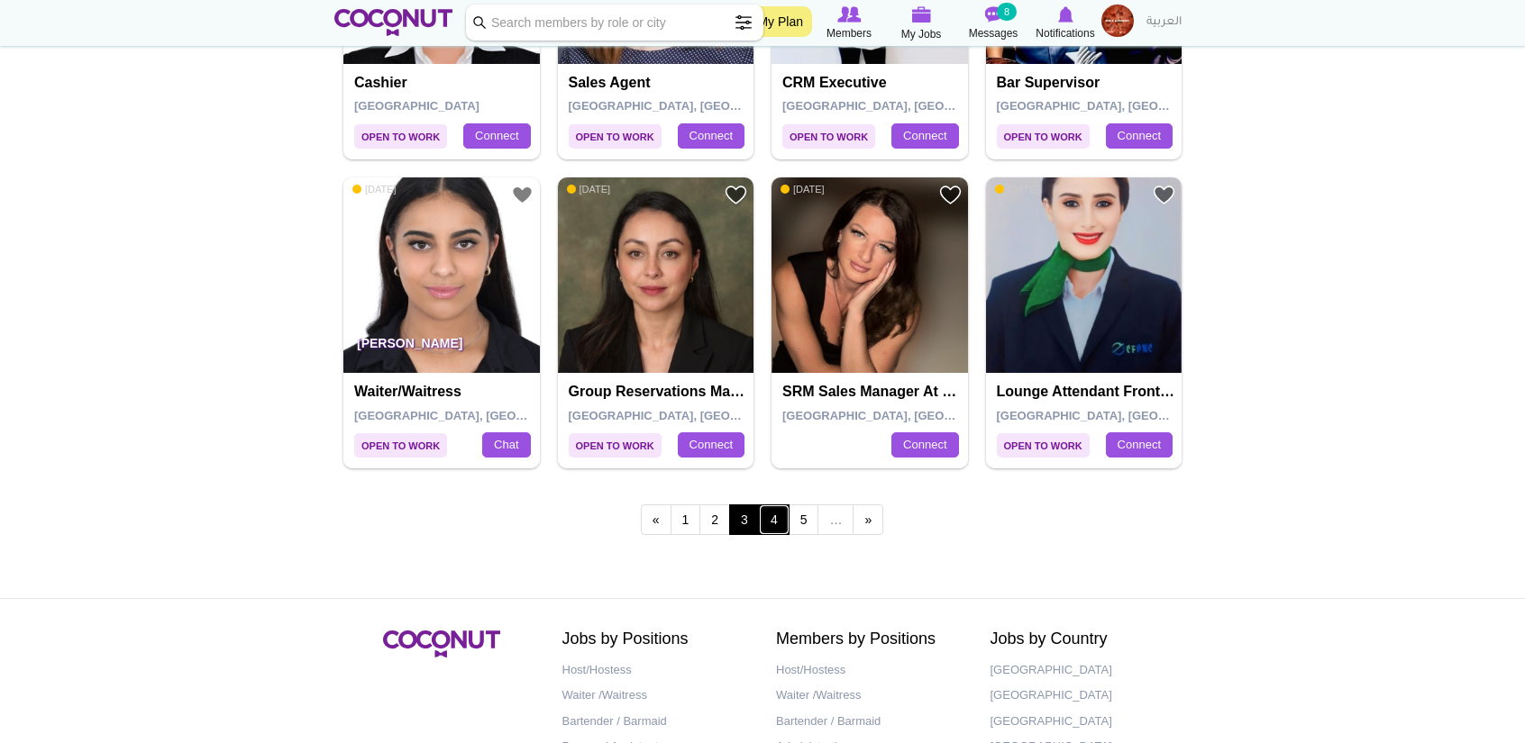
click at [769, 512] on link "4" at bounding box center [774, 520] width 31 height 31
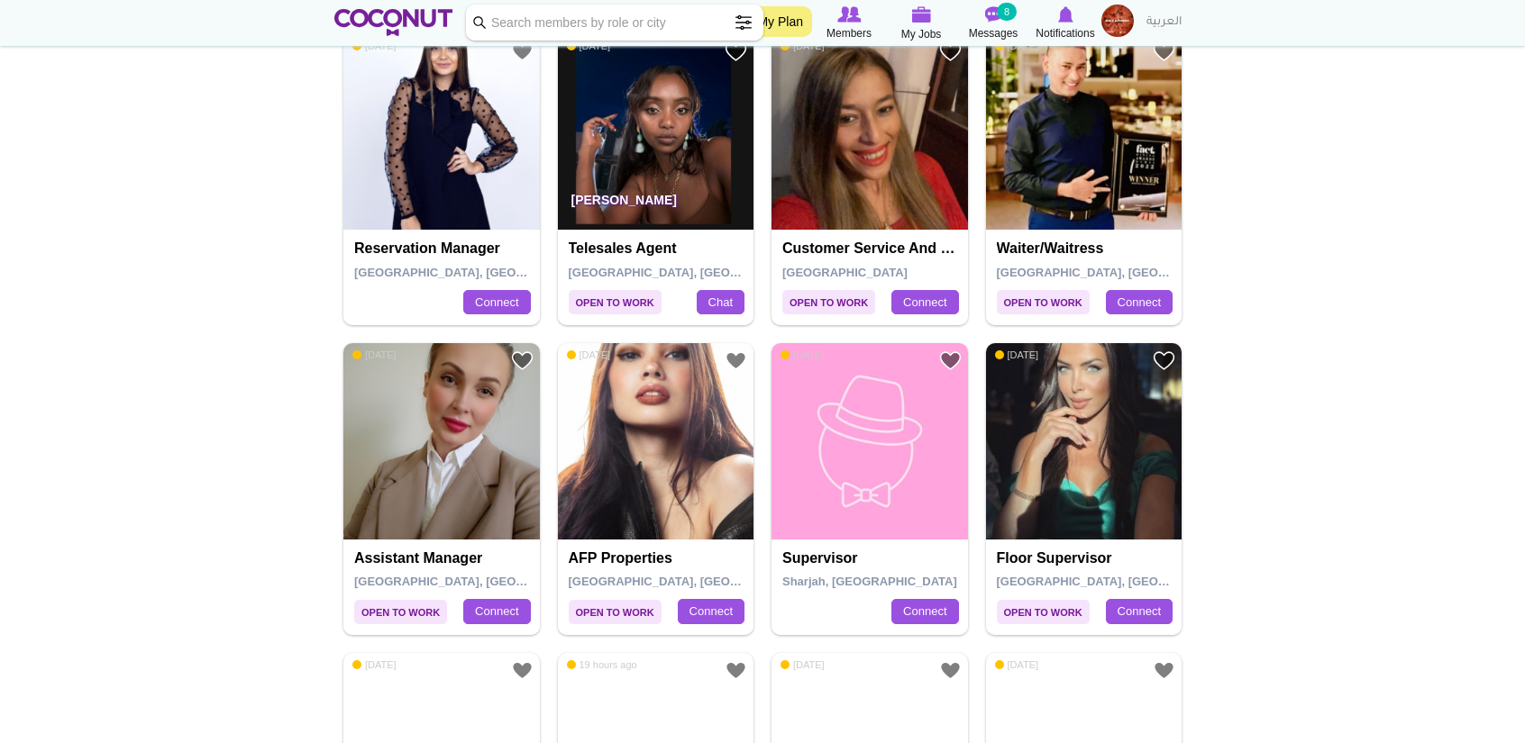
scroll to position [1982, 0]
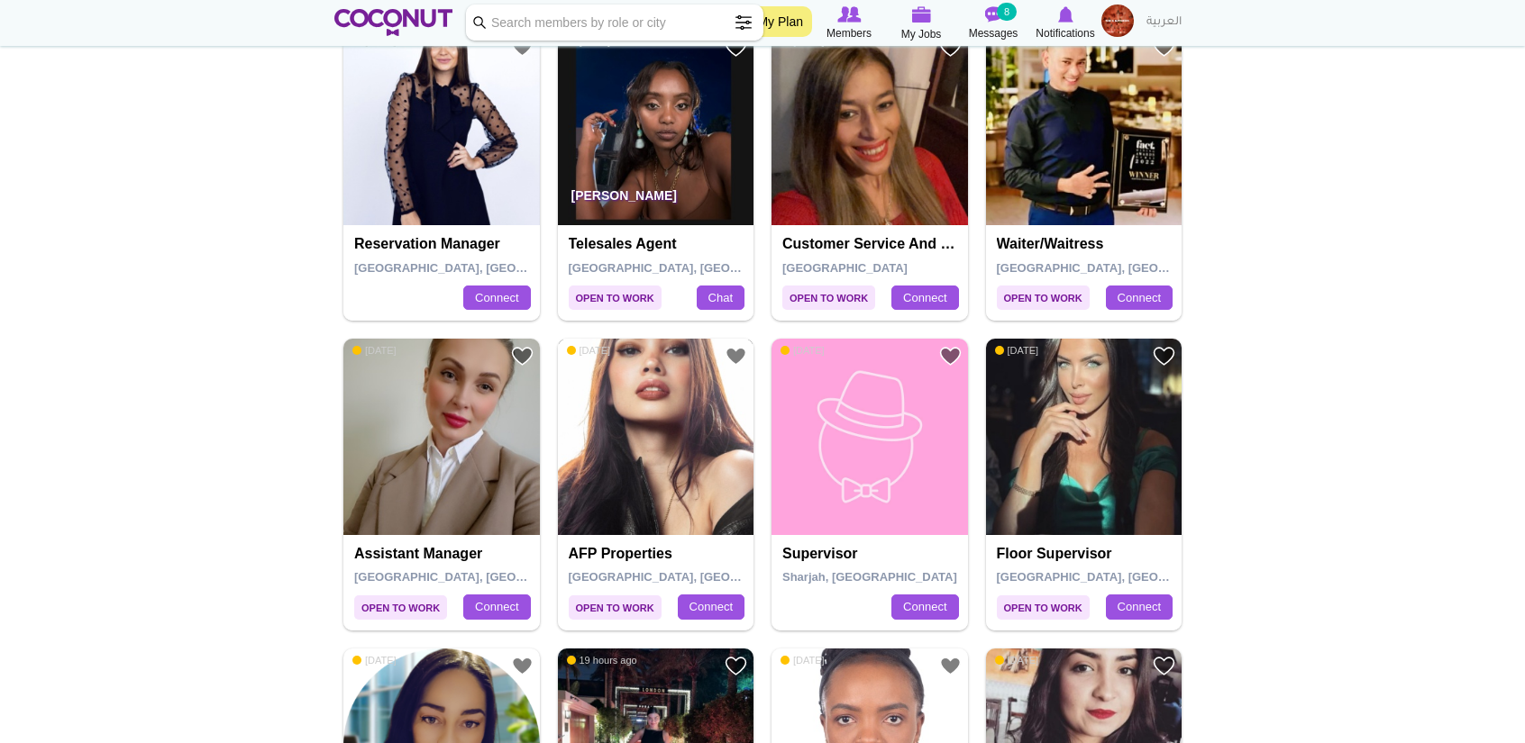
click at [679, 432] on img at bounding box center [656, 437] width 196 height 196
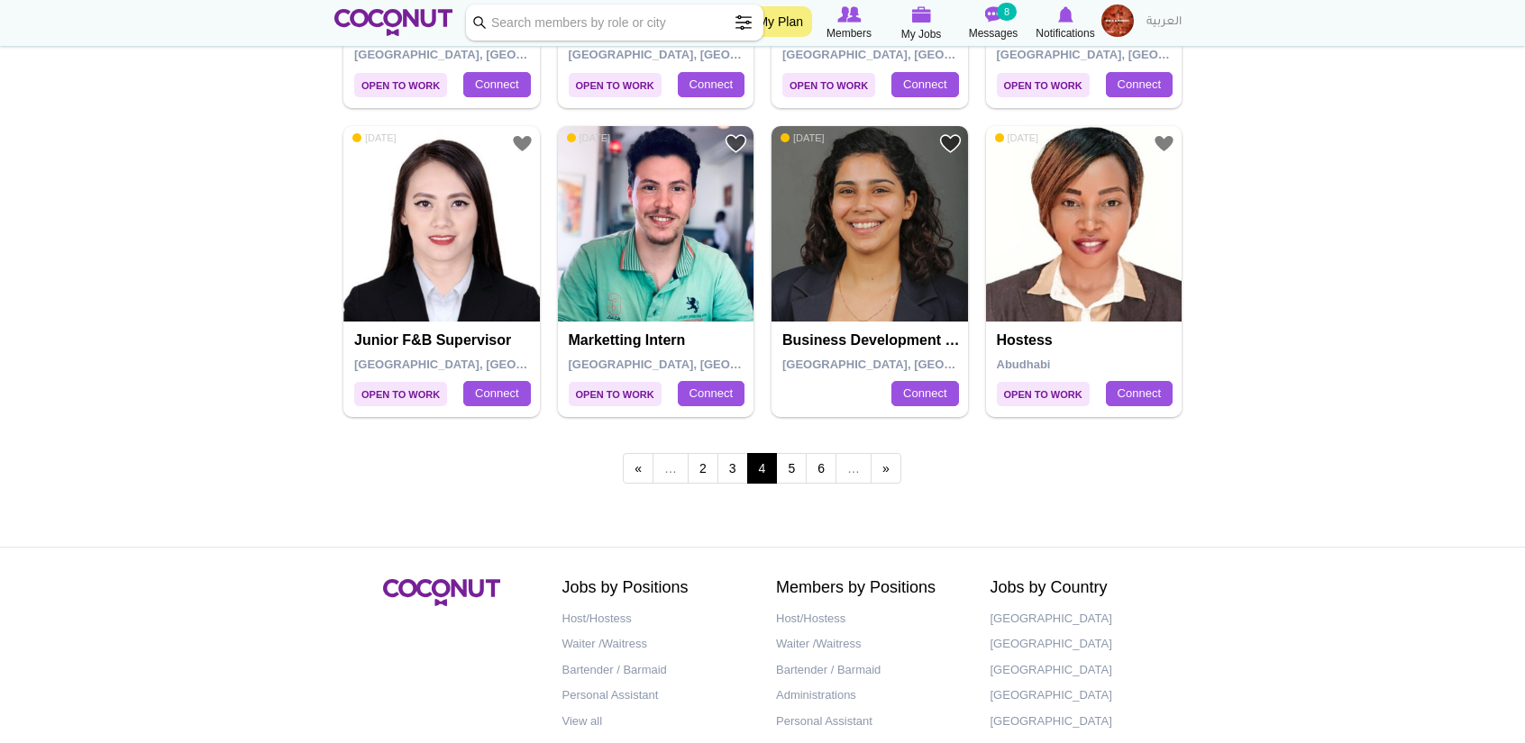
scroll to position [3120, 0]
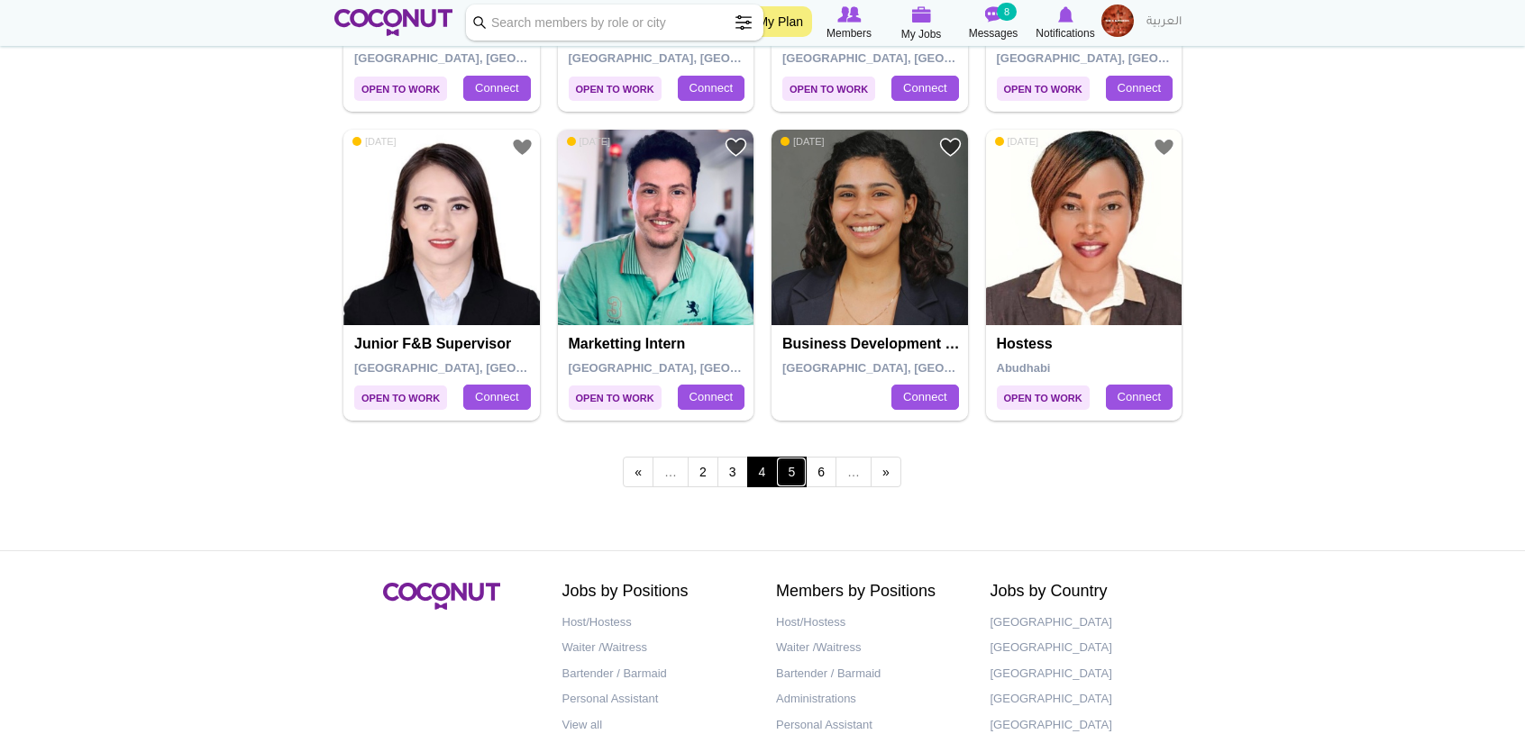
click at [785, 468] on link "5" at bounding box center [791, 472] width 31 height 31
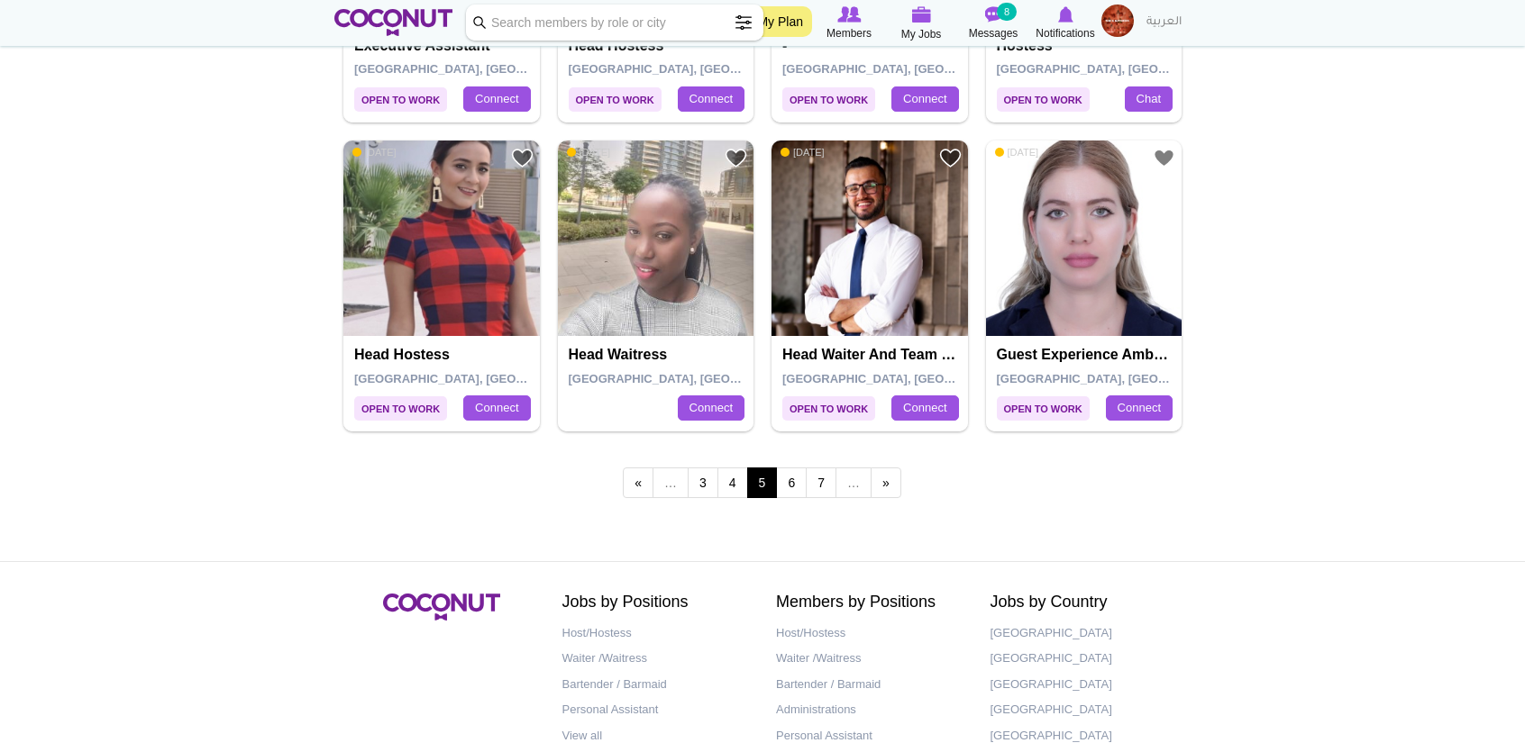
scroll to position [3120, 0]
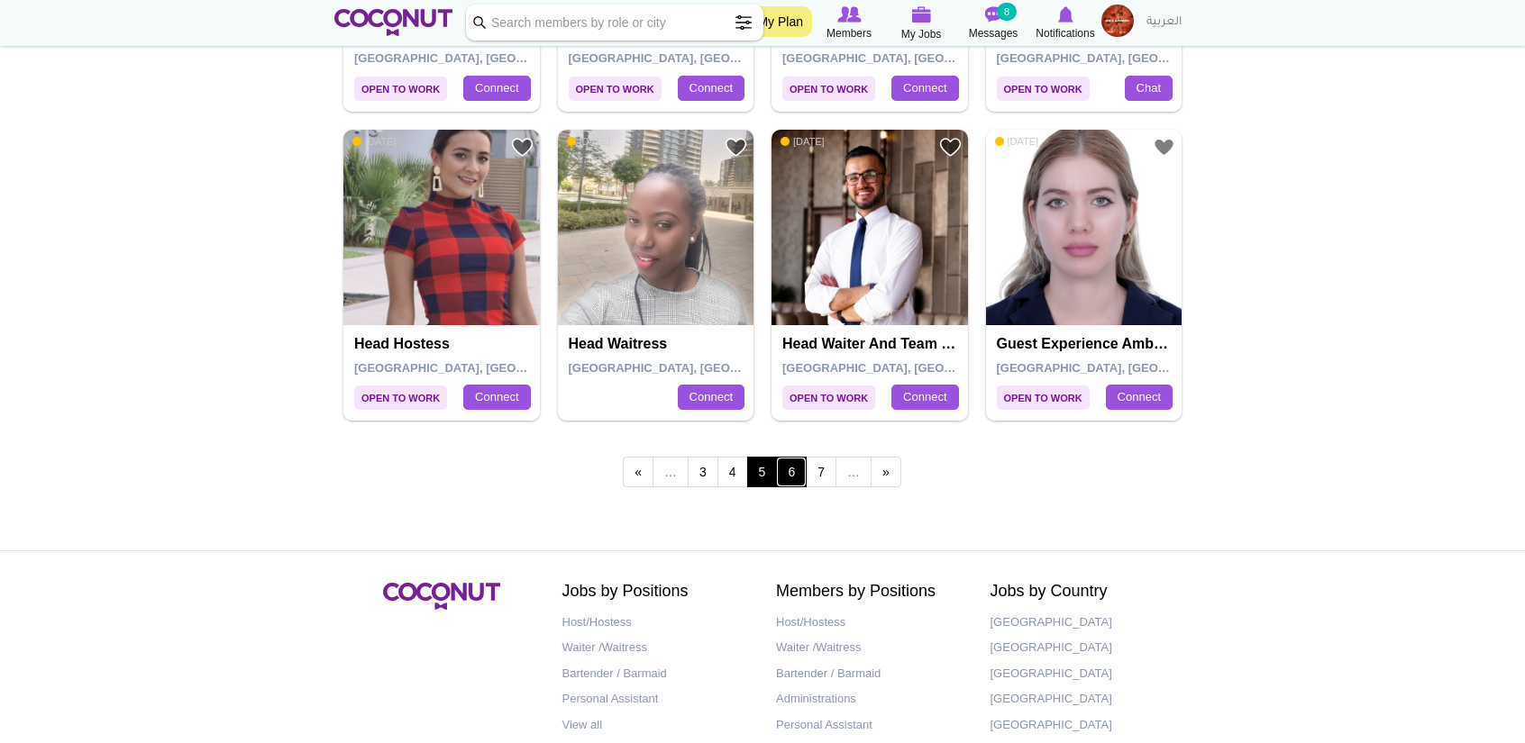
click at [787, 465] on link "6" at bounding box center [791, 472] width 31 height 31
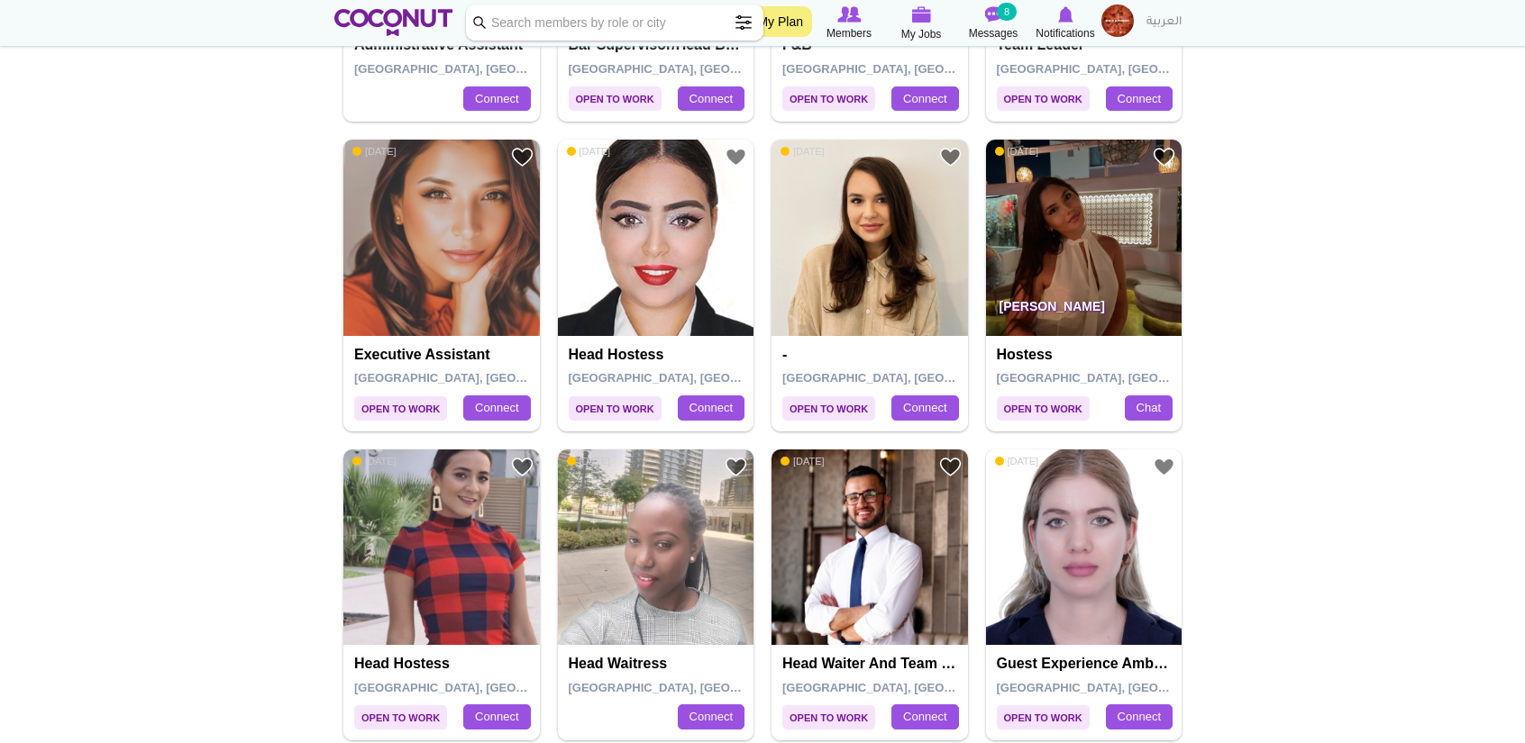
scroll to position [2760, 0]
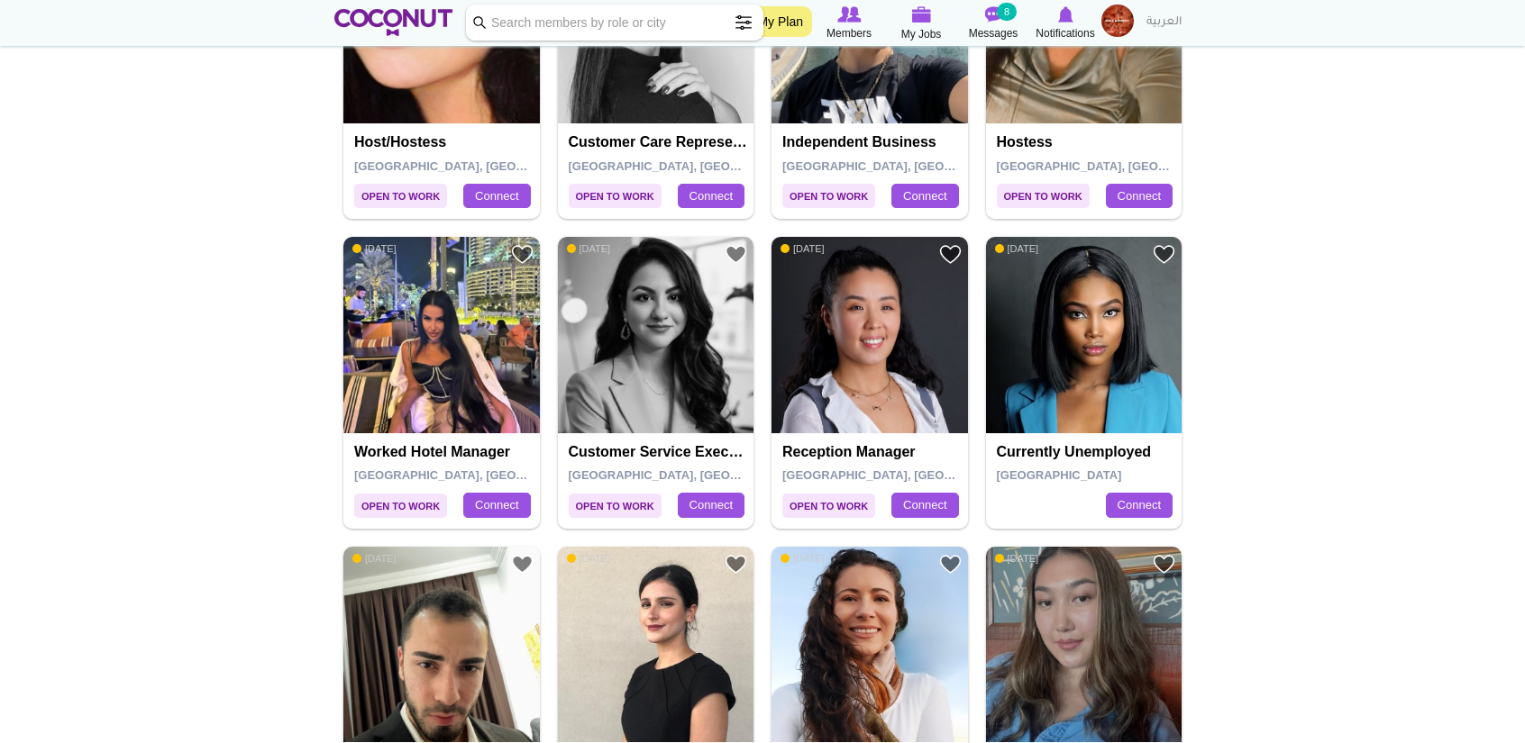
scroll to position [3210, 0]
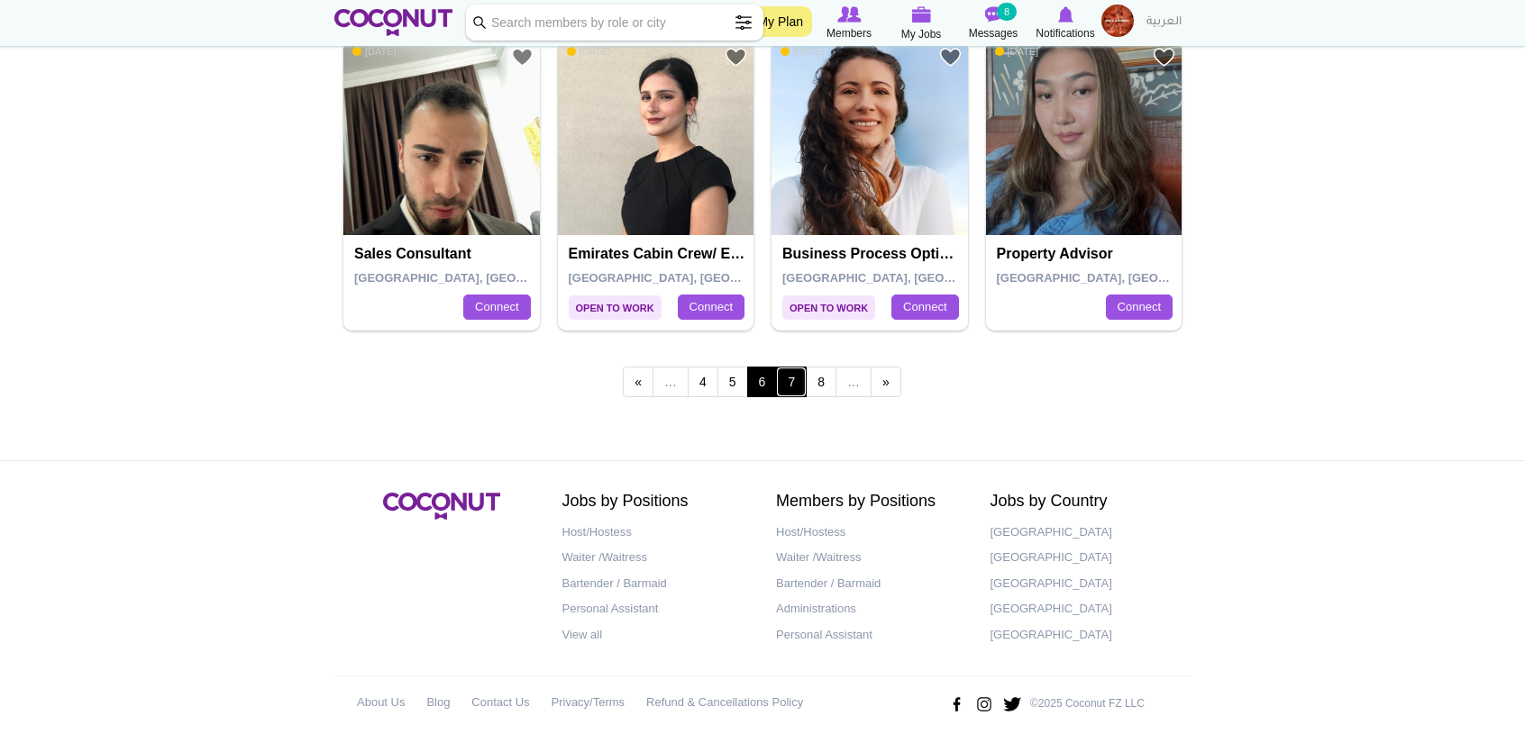
click at [789, 381] on link "7" at bounding box center [791, 382] width 31 height 31
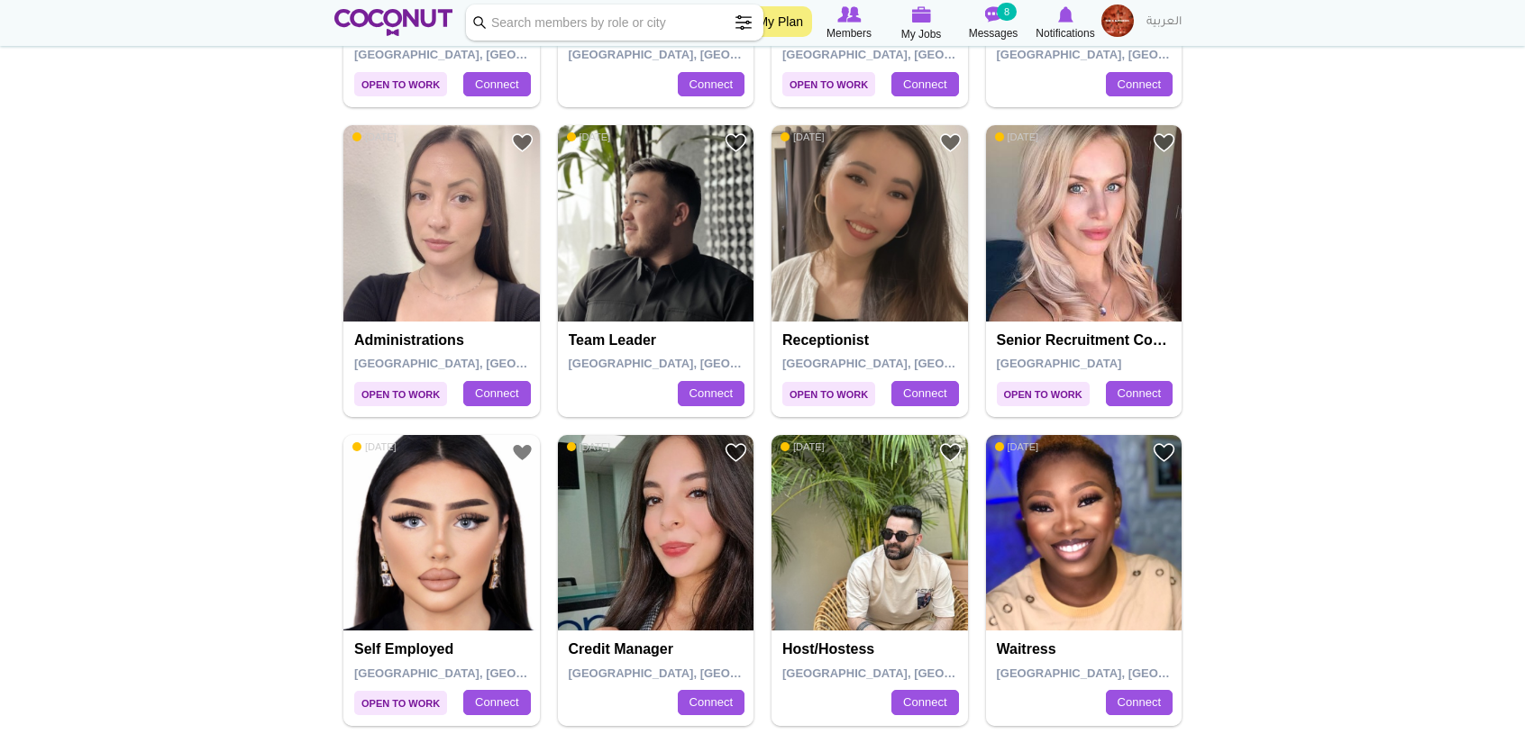
scroll to position [2973, 0]
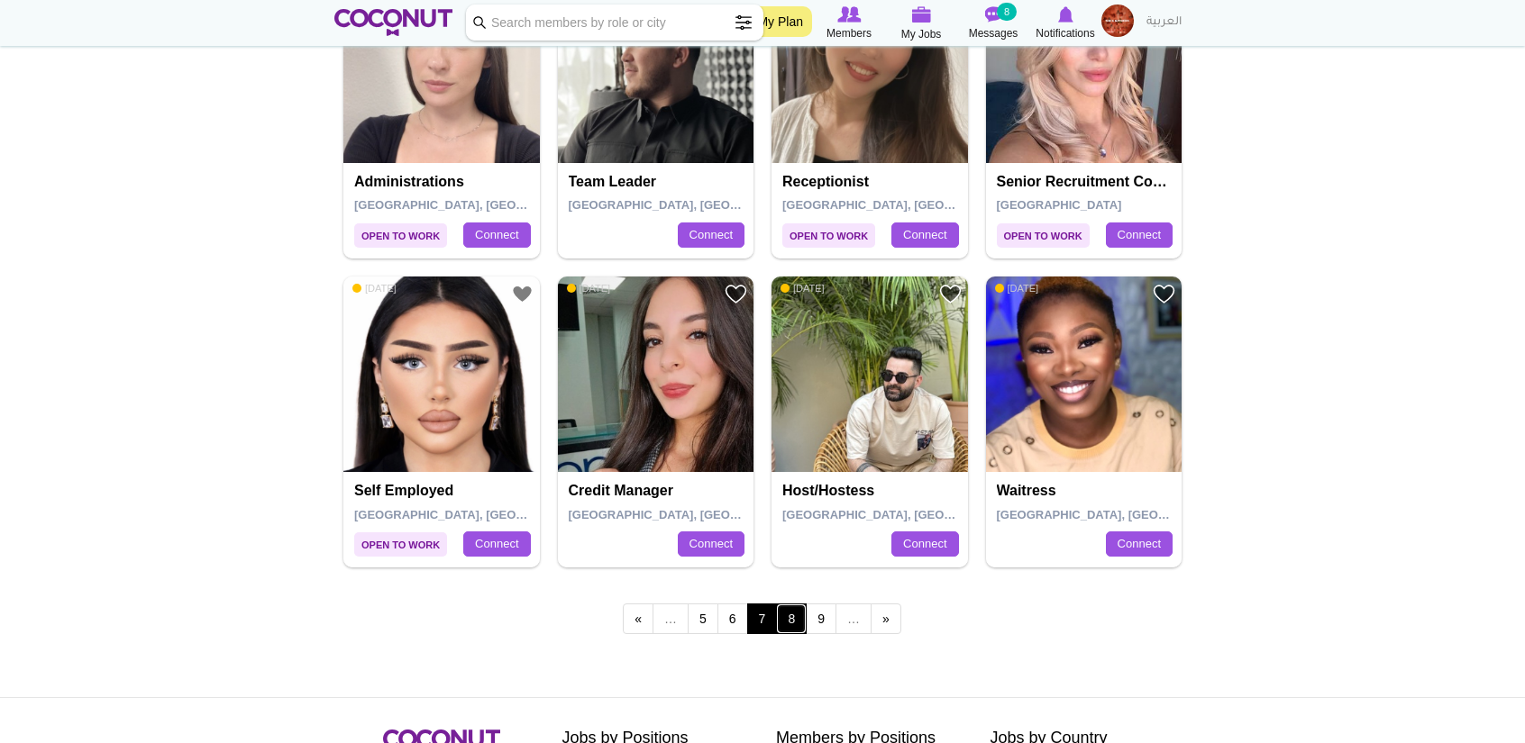
click at [793, 614] on link "8" at bounding box center [791, 619] width 31 height 31
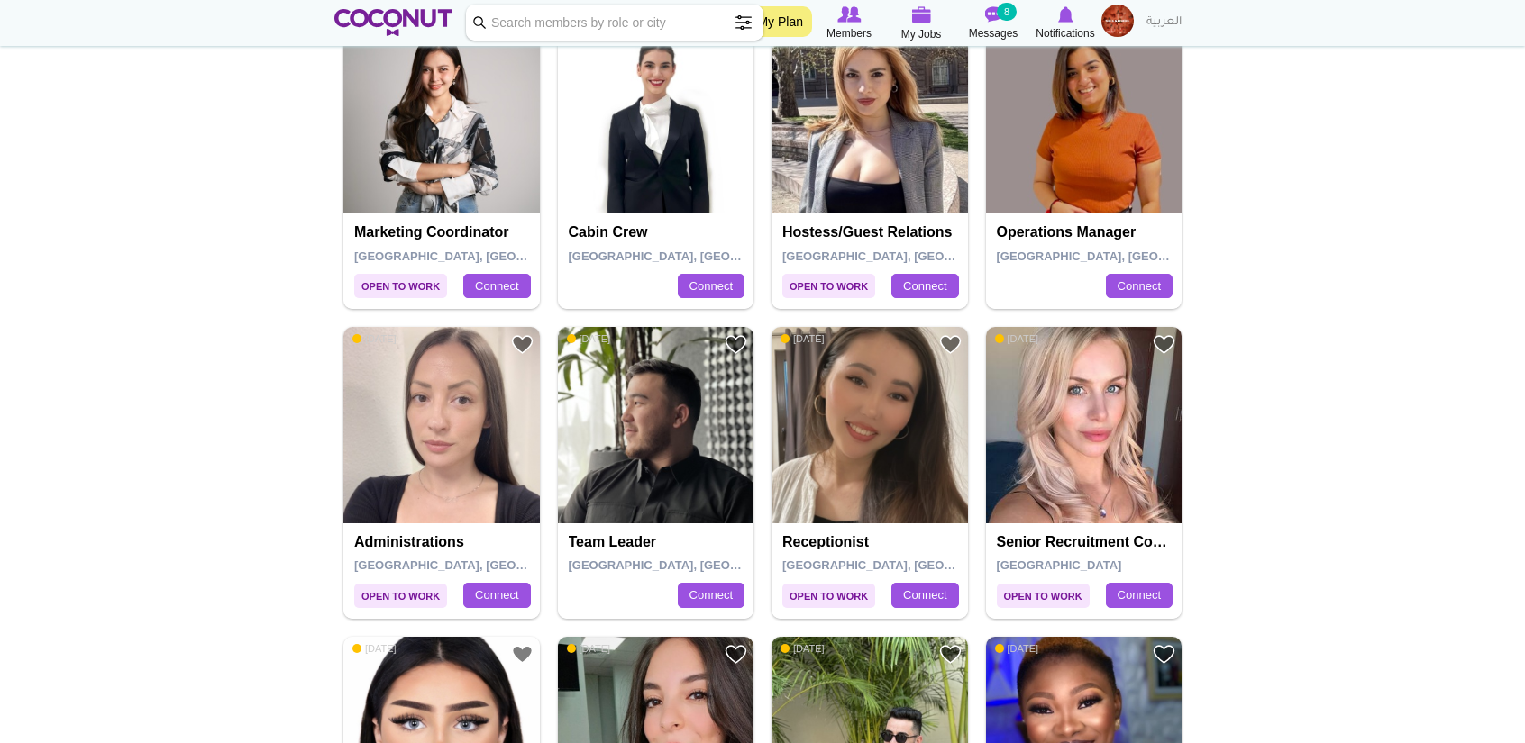
scroll to position [2253, 0]
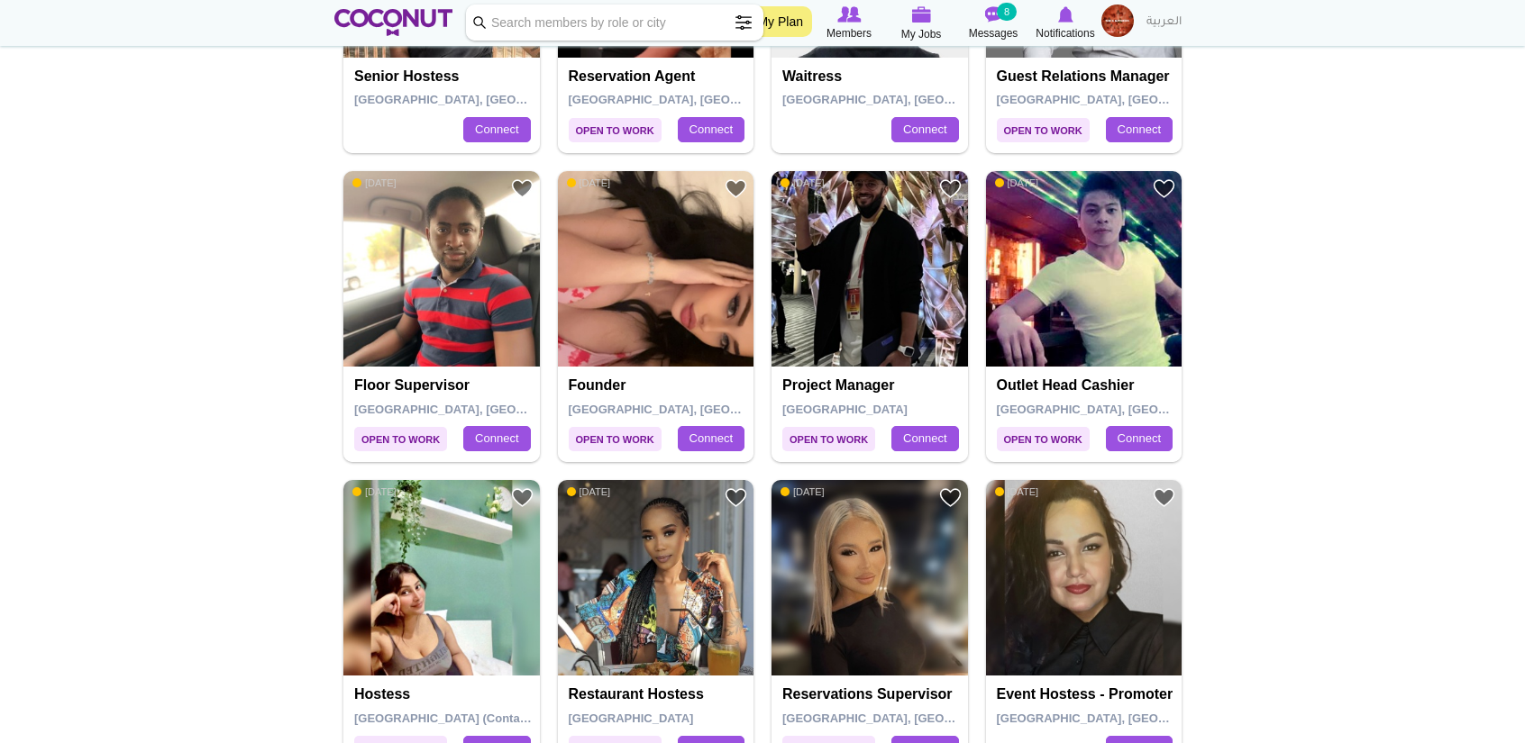
scroll to position [1982, 0]
